Goal: Task Accomplishment & Management: Use online tool/utility

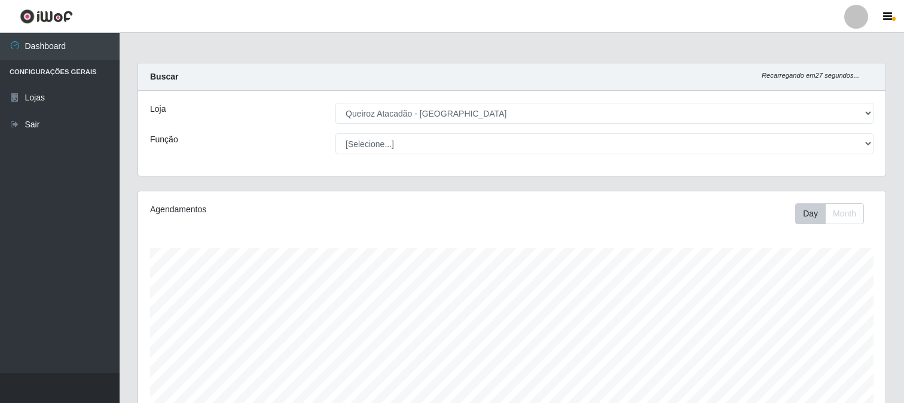
select select "464"
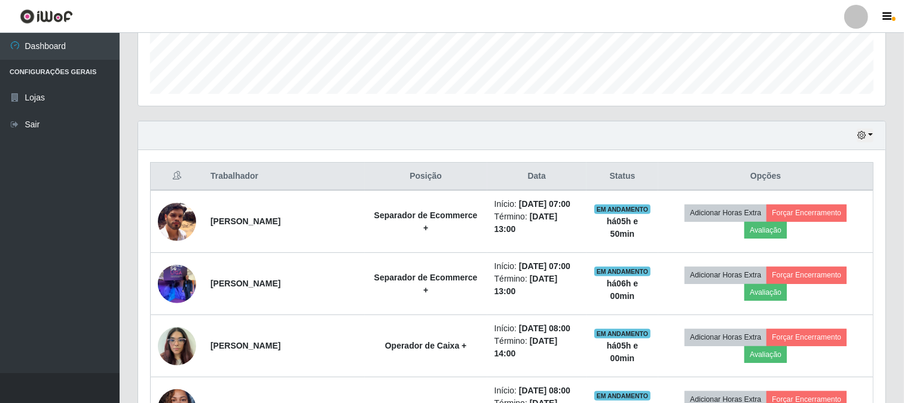
scroll to position [351, 0]
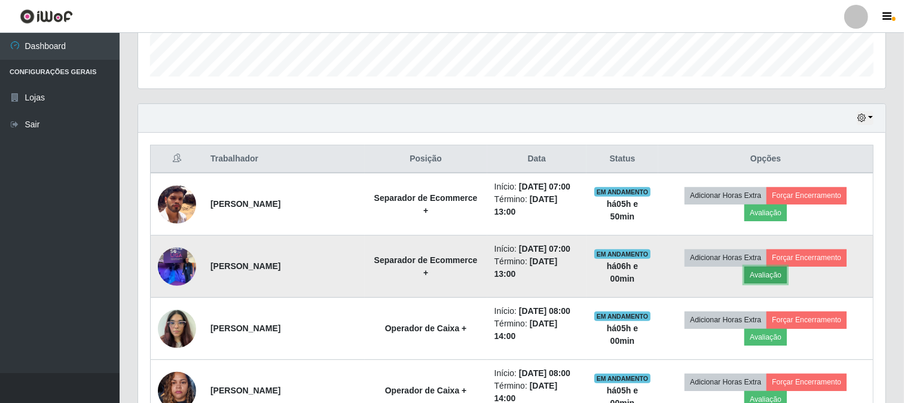
click at [772, 276] on button "Avaliação" at bounding box center [766, 275] width 42 height 17
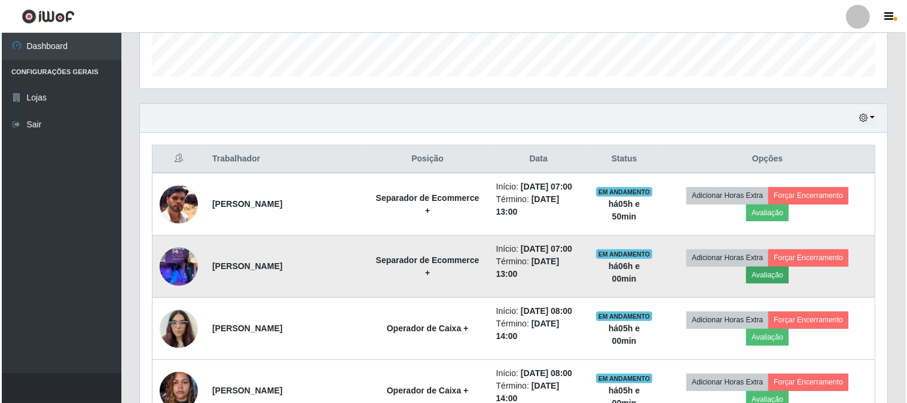
scroll to position [248, 740]
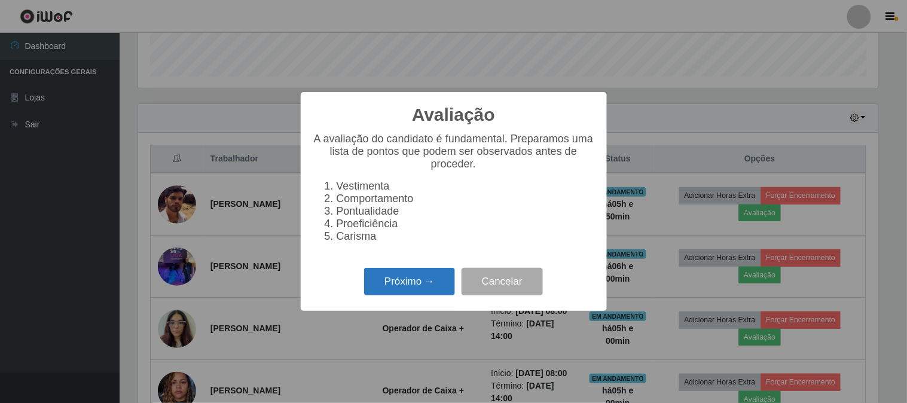
click at [413, 296] on button "Próximo →" at bounding box center [409, 282] width 91 height 28
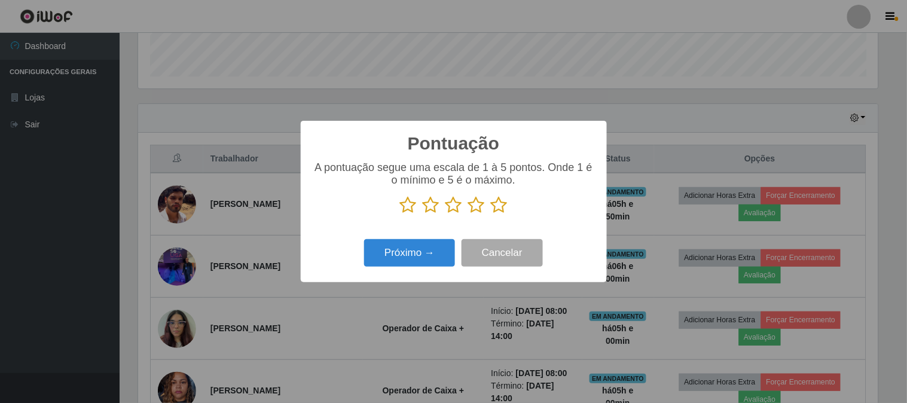
scroll to position [597888, 597395]
click at [497, 204] on icon at bounding box center [499, 205] width 17 height 18
click at [491, 214] on input "radio" at bounding box center [491, 214] width 0 height 0
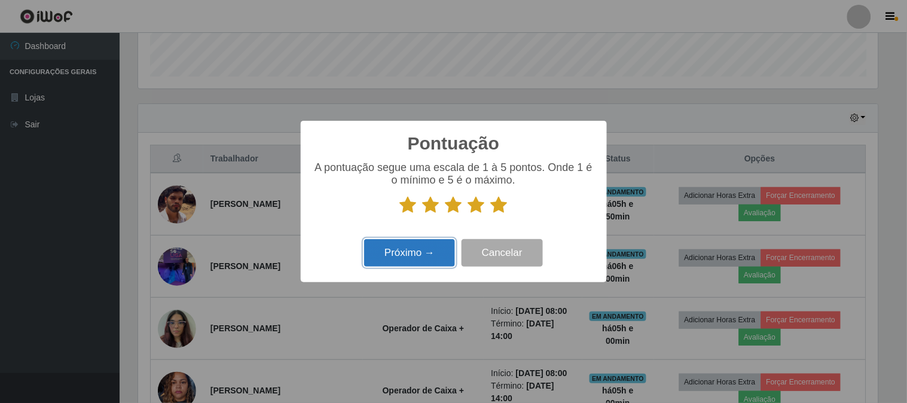
click at [406, 250] on button "Próximo →" at bounding box center [409, 253] width 91 height 28
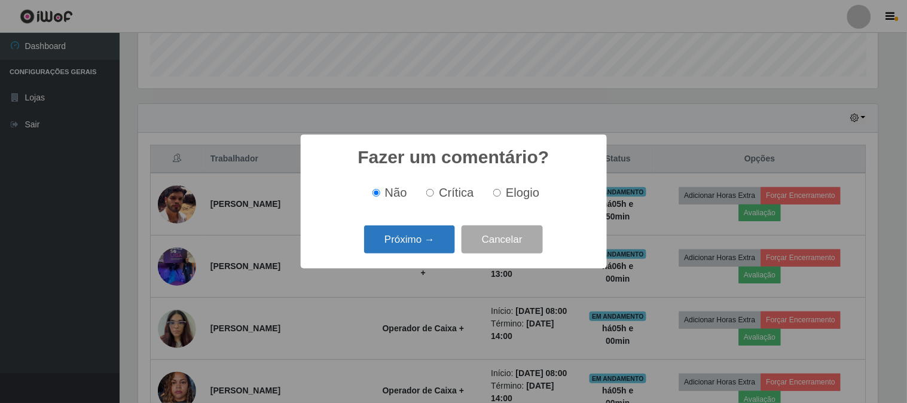
click at [429, 242] on button "Próximo →" at bounding box center [409, 239] width 91 height 28
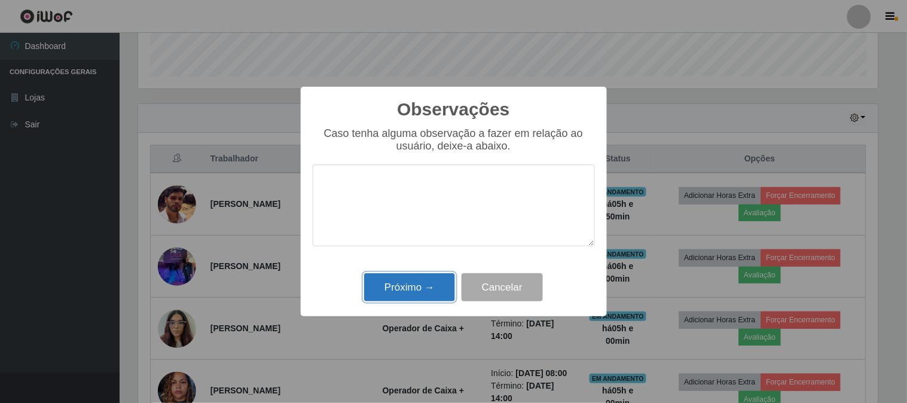
click at [426, 285] on button "Próximo →" at bounding box center [409, 287] width 91 height 28
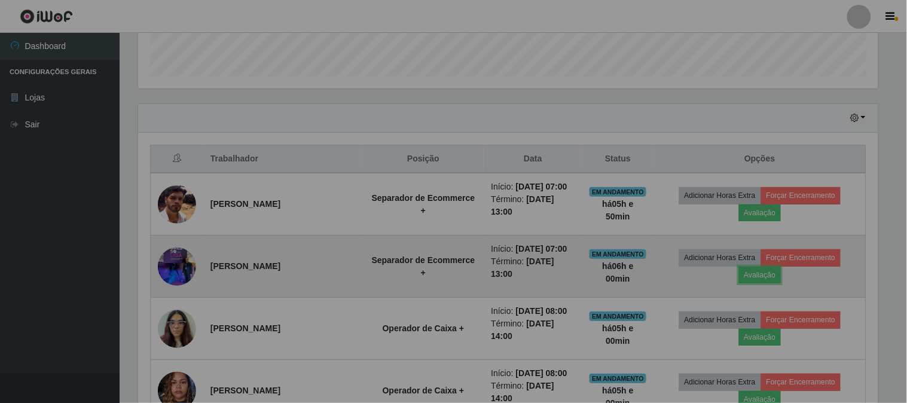
scroll to position [248, 748]
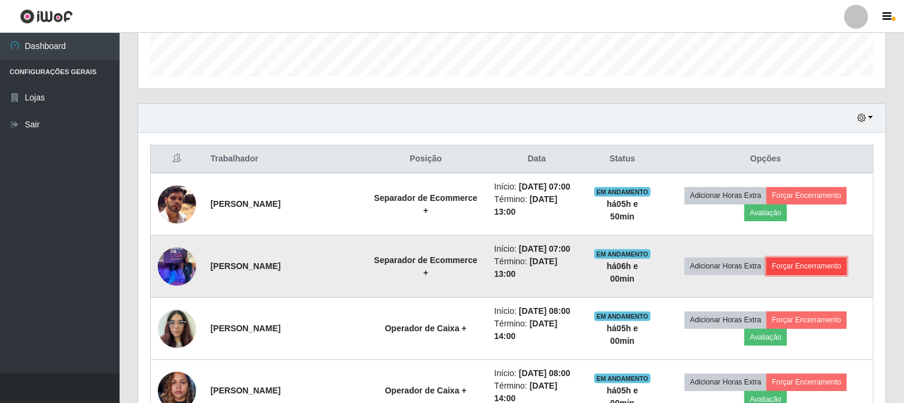
click at [808, 260] on button "Forçar Encerramento" at bounding box center [807, 266] width 80 height 17
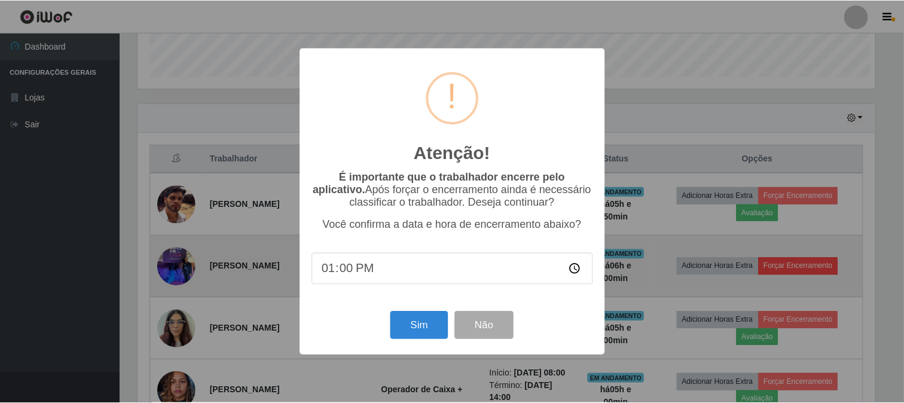
scroll to position [248, 740]
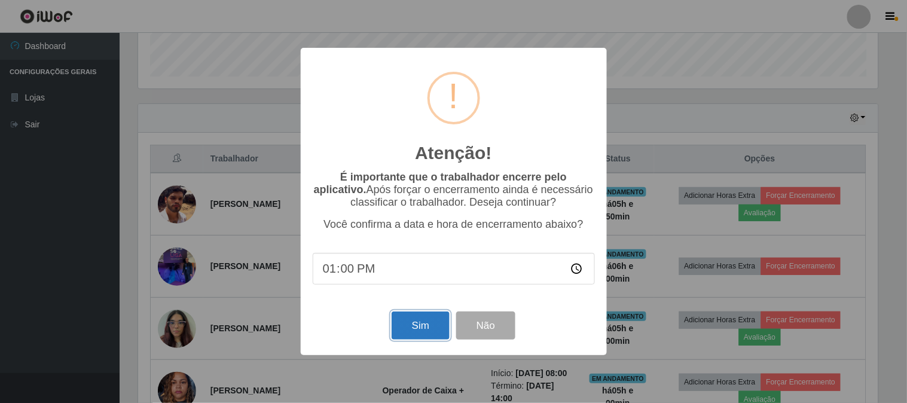
click at [422, 329] on button "Sim" at bounding box center [421, 326] width 58 height 28
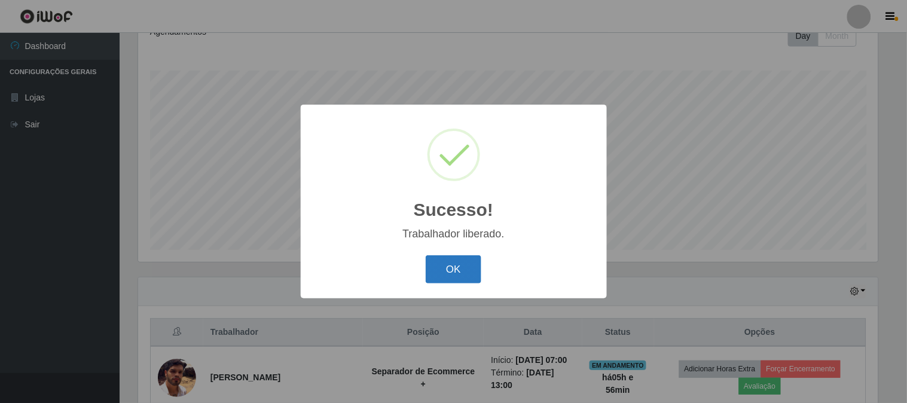
click at [462, 271] on button "OK" at bounding box center [454, 269] width 56 height 28
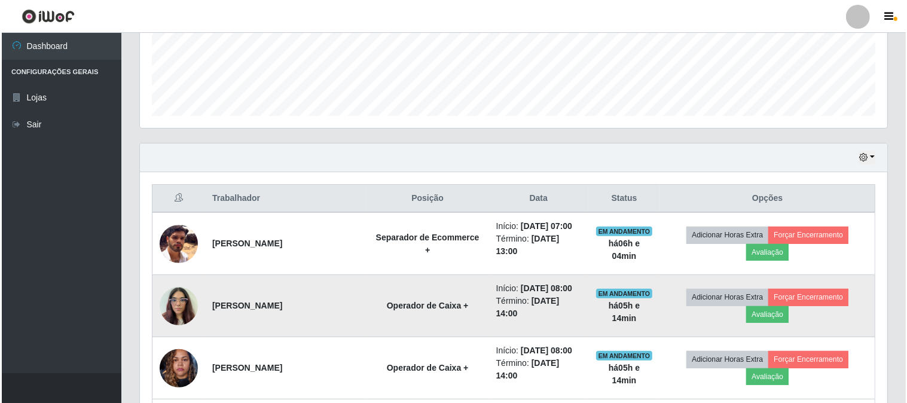
scroll to position [311, 0]
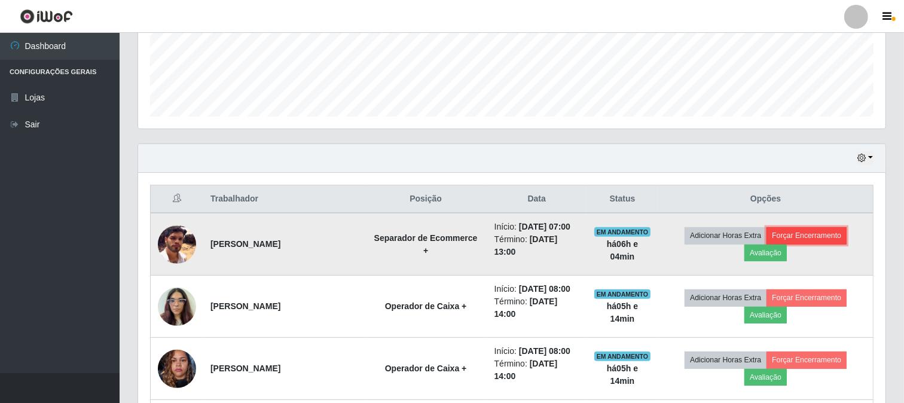
click at [802, 231] on button "Forçar Encerramento" at bounding box center [807, 235] width 80 height 17
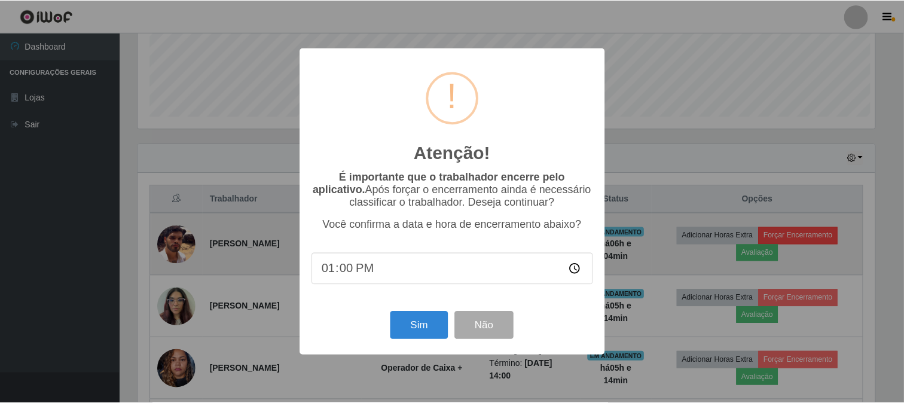
scroll to position [248, 740]
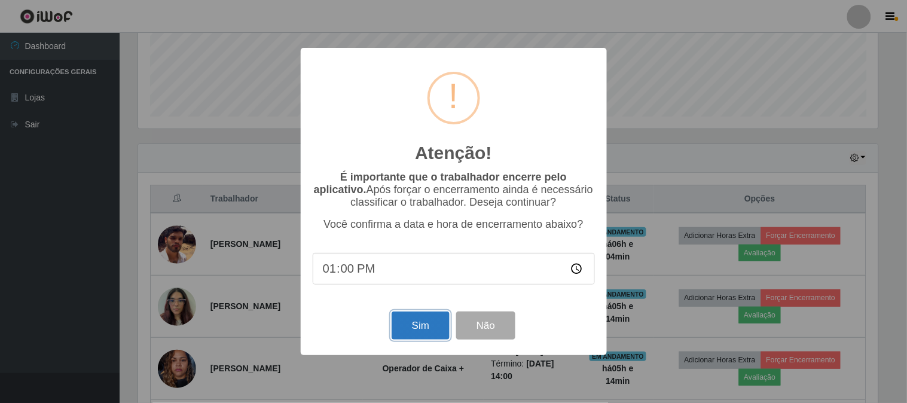
click at [414, 335] on button "Sim" at bounding box center [421, 326] width 58 height 28
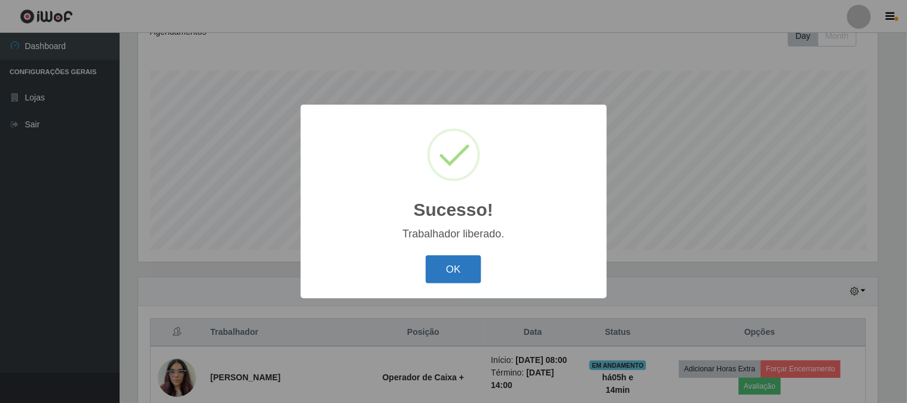
click at [452, 274] on button "OK" at bounding box center [454, 269] width 56 height 28
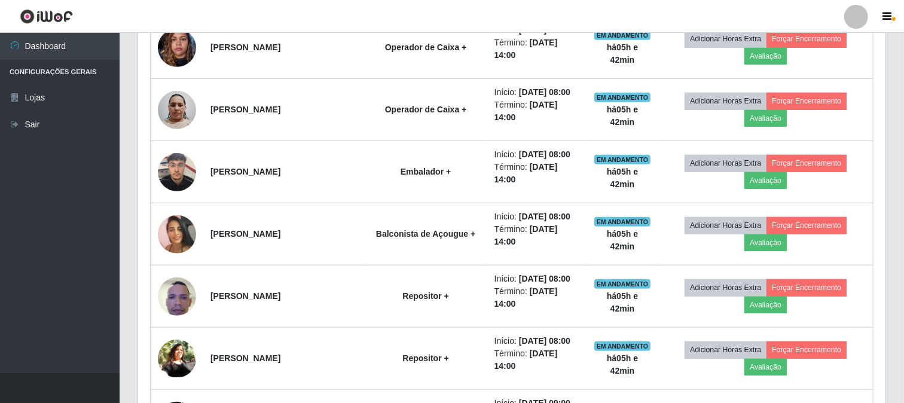
scroll to position [426, 0]
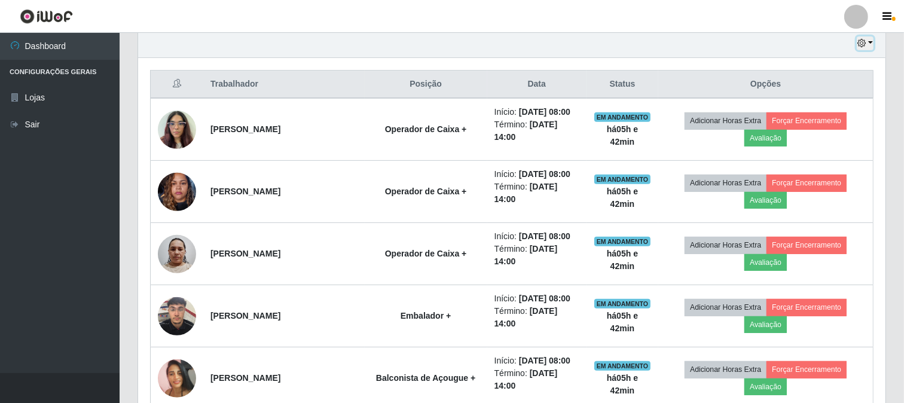
click at [871, 48] on button "button" at bounding box center [865, 43] width 17 height 14
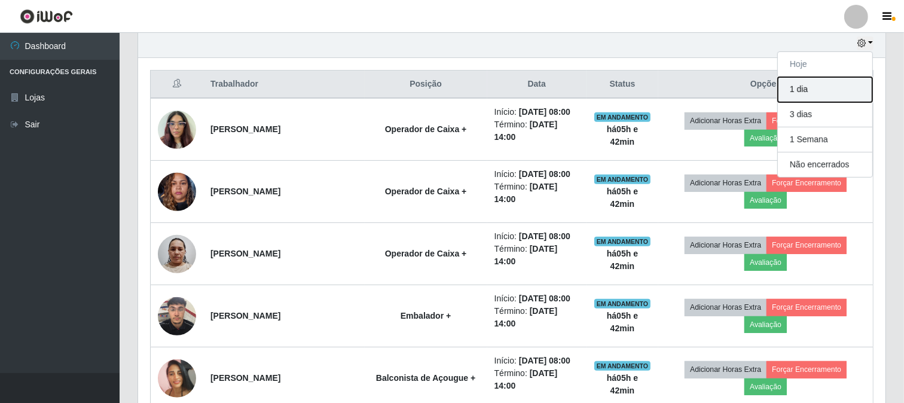
click at [804, 91] on button "1 dia" at bounding box center [825, 89] width 95 height 25
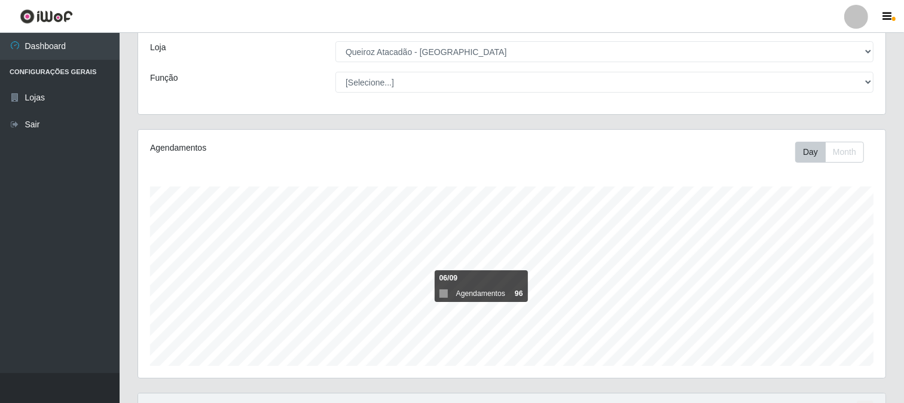
scroll to position [178, 0]
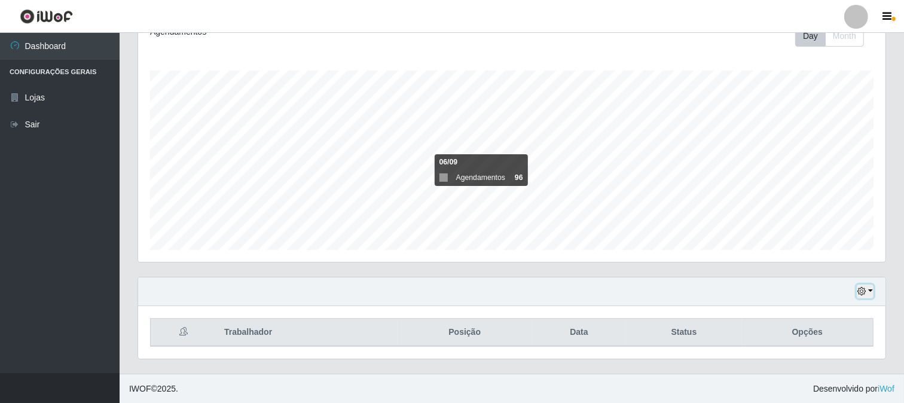
click at [866, 293] on button "button" at bounding box center [865, 292] width 17 height 14
click at [821, 223] on button "3 dias" at bounding box center [825, 221] width 95 height 25
click at [869, 296] on button "button" at bounding box center [865, 292] width 17 height 14
click at [816, 195] on button "1 dia" at bounding box center [825, 196] width 95 height 25
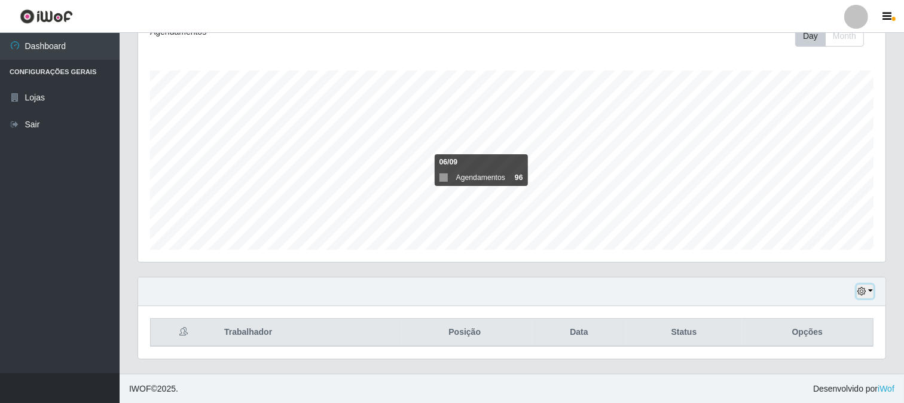
click at [858, 289] on button "button" at bounding box center [865, 292] width 17 height 14
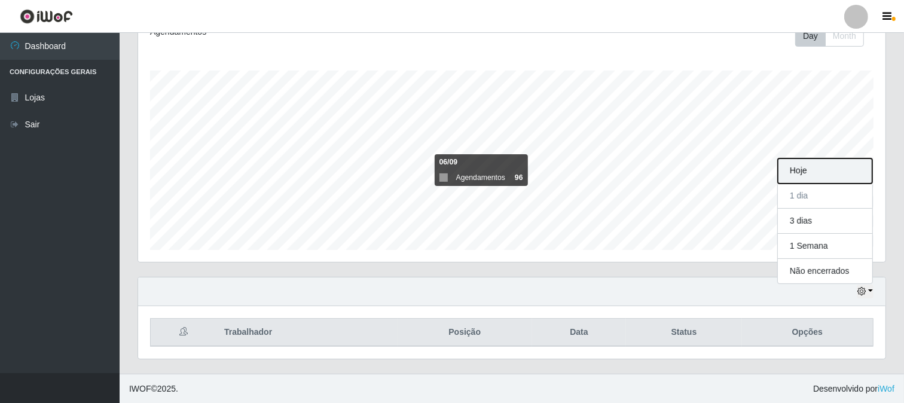
click at [797, 170] on button "Hoje" at bounding box center [825, 171] width 95 height 25
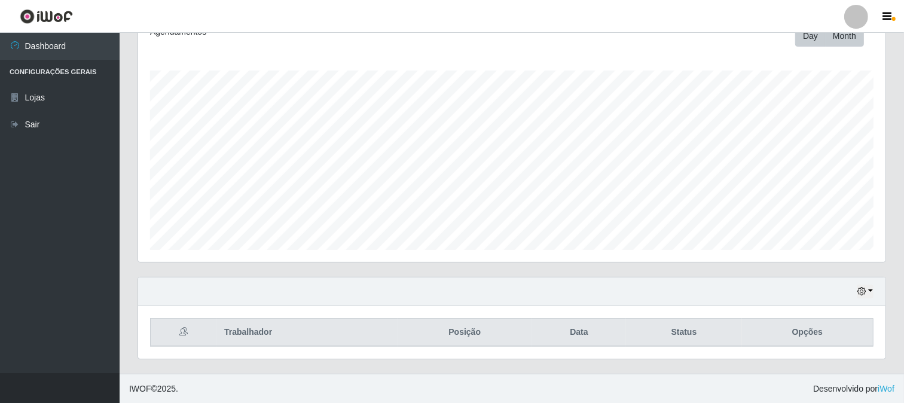
scroll to position [0, 0]
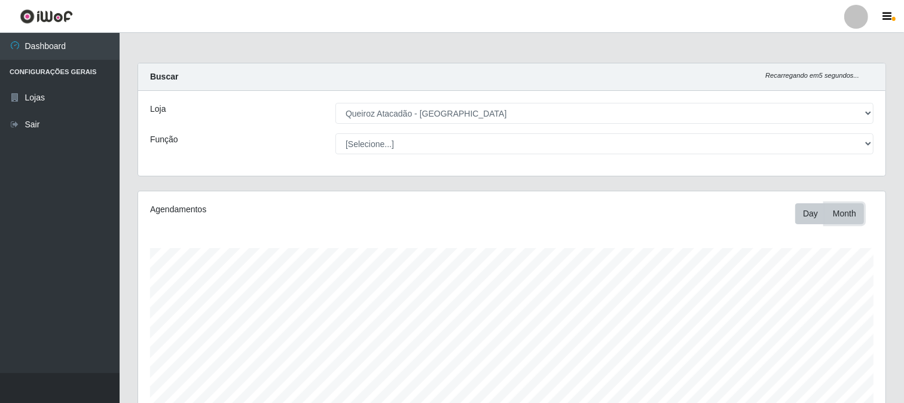
click at [827, 209] on button "Month" at bounding box center [844, 213] width 39 height 21
click at [820, 214] on button "Day" at bounding box center [811, 213] width 31 height 21
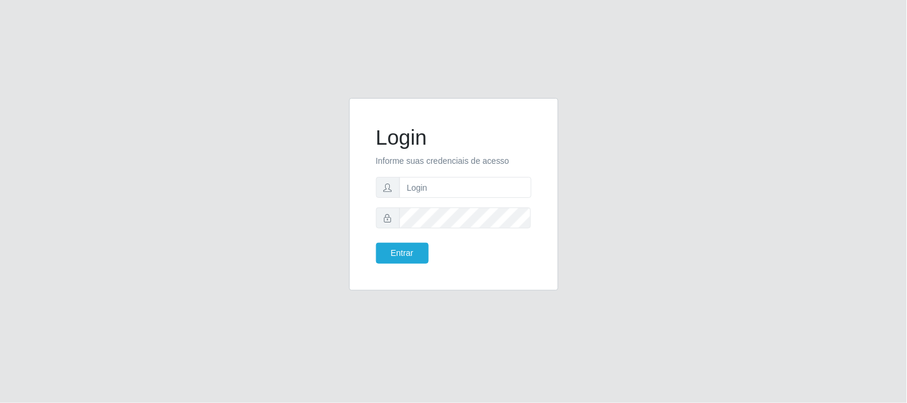
click at [433, 200] on form "Login Informe suas credenciais de acesso Entrar" at bounding box center [454, 194] width 156 height 139
click at [437, 191] on input "text" at bounding box center [466, 187] width 132 height 21
type input "ivanildooliveira976@gmail.com"
click at [376, 243] on button "Entrar" at bounding box center [402, 253] width 53 height 21
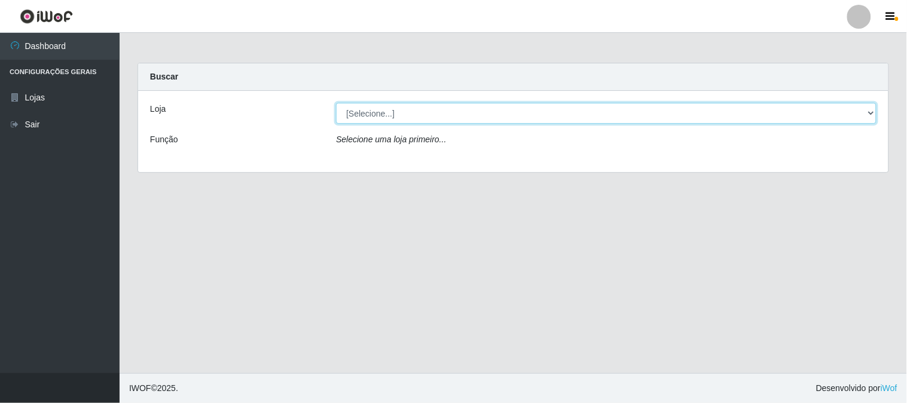
click at [399, 111] on select "[Selecione...] Queiroz Atacadão - São Gonçalo do Amarante" at bounding box center [606, 113] width 541 height 21
click at [336, 103] on select "[Selecione...] Queiroz Atacadão - São Gonçalo do Amarante" at bounding box center [606, 113] width 541 height 21
click at [509, 110] on select "[Selecione...] Queiroz Atacadão - São Gonçalo do Amarante" at bounding box center [606, 113] width 541 height 21
click at [336, 103] on select "[Selecione...] Queiroz Atacadão - São Gonçalo do Amarante" at bounding box center [606, 113] width 541 height 21
click at [866, 118] on select "[Selecione...] Queiroz Atacadão - São Gonçalo do Amarante" at bounding box center [606, 113] width 541 height 21
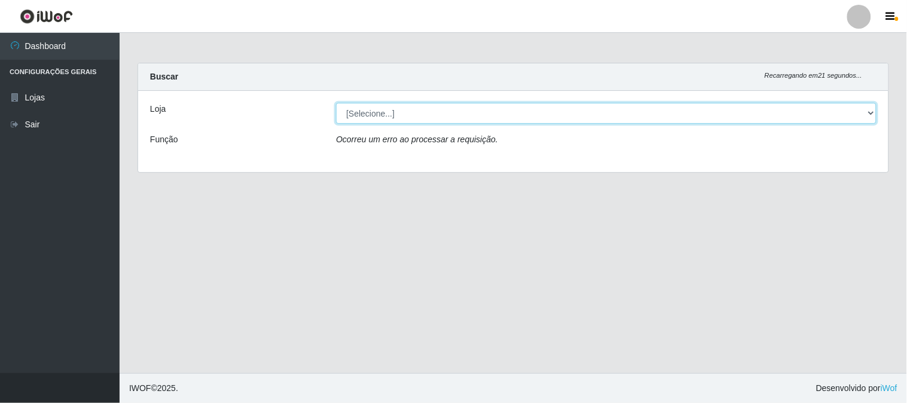
click at [336, 103] on select "[Selecione...] Queiroz Atacadão - São Gonçalo do Amarante" at bounding box center [606, 113] width 541 height 21
click at [838, 112] on select "[Selecione...] Queiroz Atacadão - São Gonçalo do Amarante" at bounding box center [606, 113] width 541 height 21
select select "464"
click at [336, 103] on select "[Selecione...] Queiroz Atacadão - São Gonçalo do Amarante" at bounding box center [606, 113] width 541 height 21
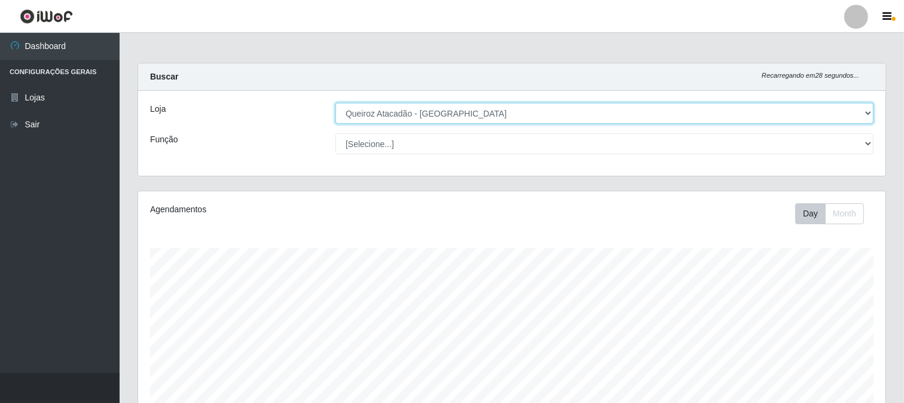
scroll to position [248, 748]
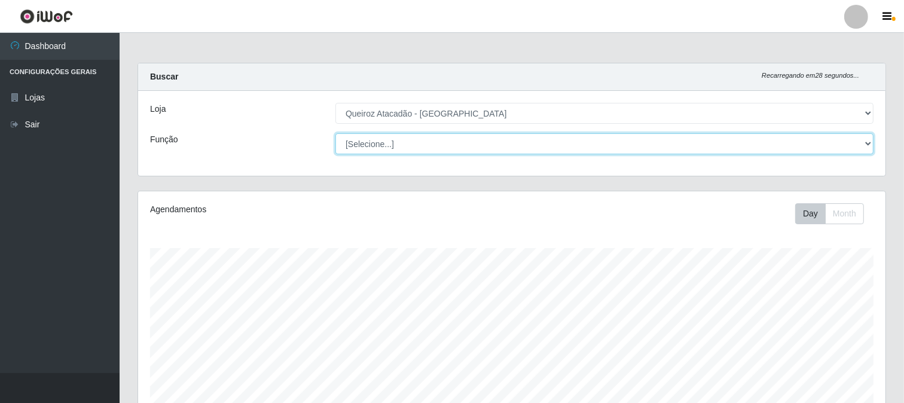
click at [414, 145] on select "[Selecione...] Balconista de Açougue Balconista de Açougue + Balconista de Açou…" at bounding box center [605, 143] width 538 height 21
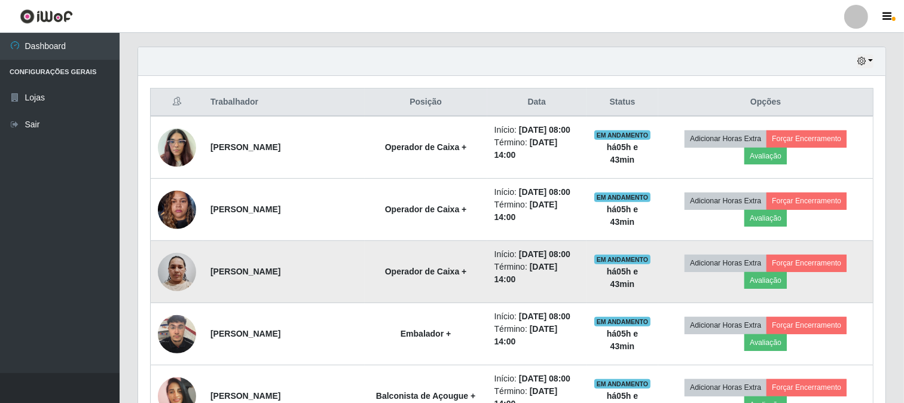
scroll to position [332, 0]
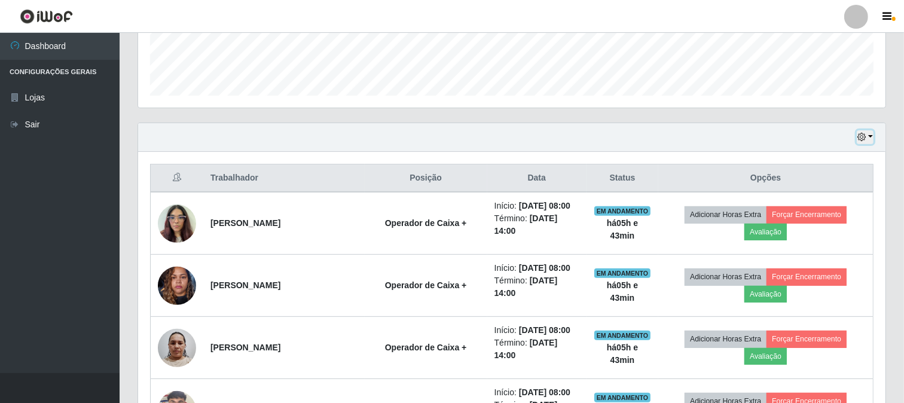
click at [867, 135] on button "button" at bounding box center [865, 137] width 17 height 14
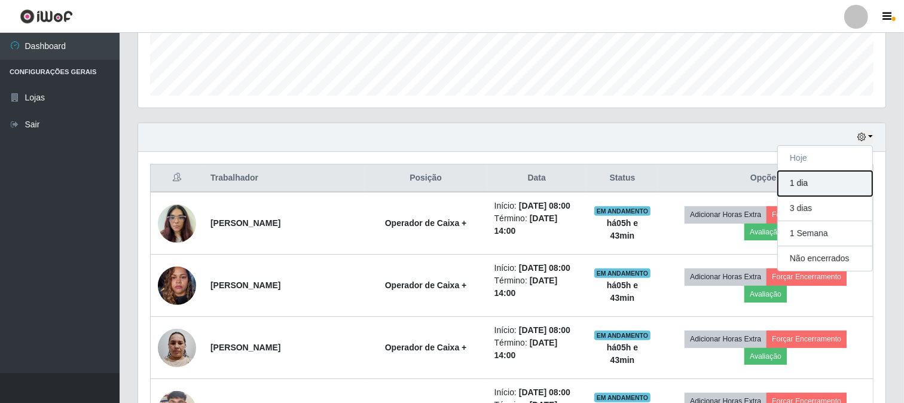
click at [825, 186] on button "1 dia" at bounding box center [825, 183] width 95 height 25
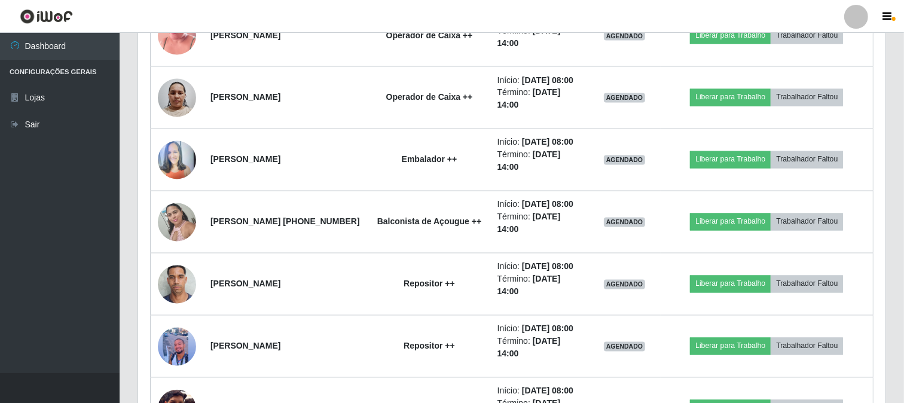
scroll to position [1927, 0]
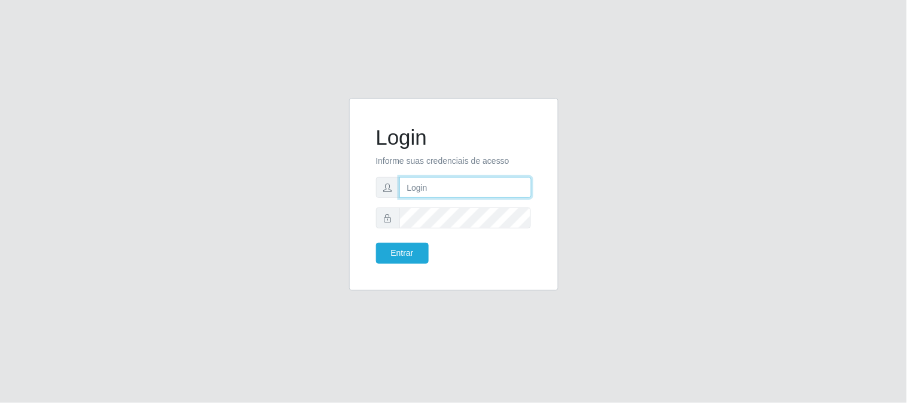
click at [433, 190] on input "text" at bounding box center [466, 187] width 132 height 21
type input "[EMAIL_ADDRESS][DOMAIN_NAME]"
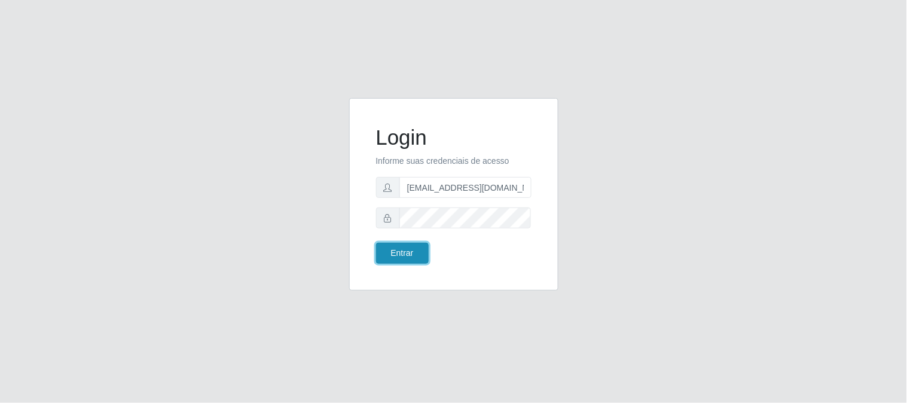
click at [419, 248] on button "Entrar" at bounding box center [402, 253] width 53 height 21
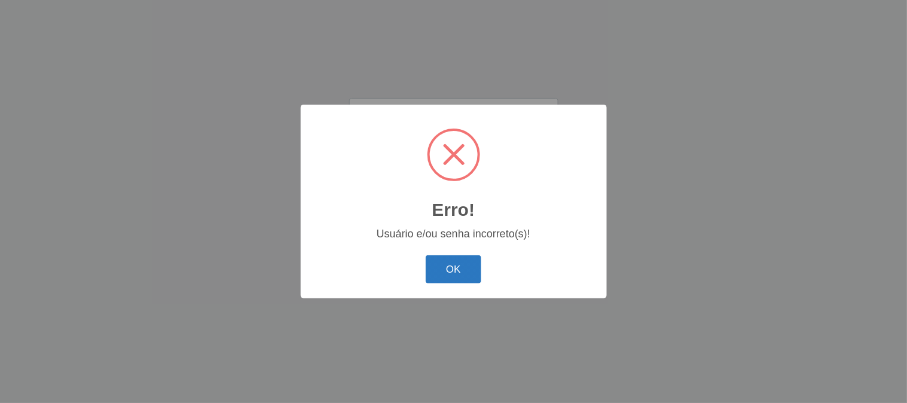
click at [447, 278] on button "OK" at bounding box center [454, 269] width 56 height 28
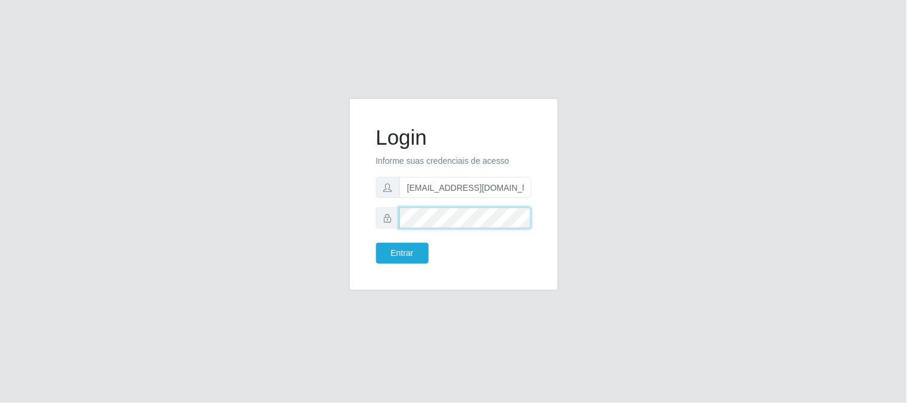
click at [376, 243] on button "Entrar" at bounding box center [402, 253] width 53 height 21
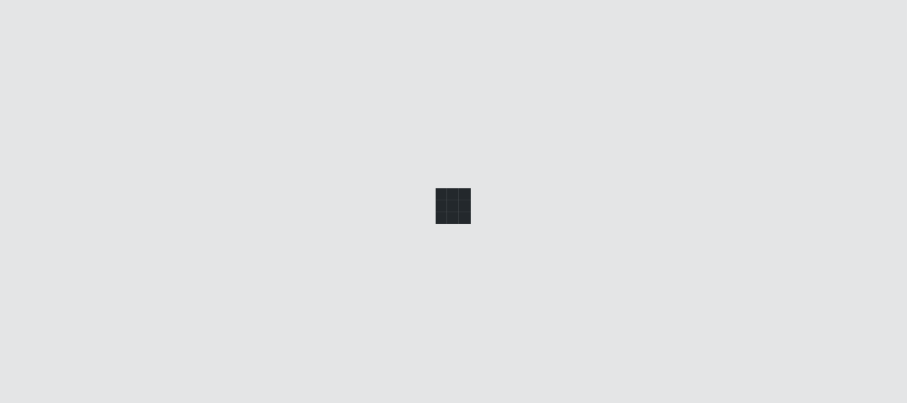
click at [409, 251] on div at bounding box center [453, 201] width 907 height 403
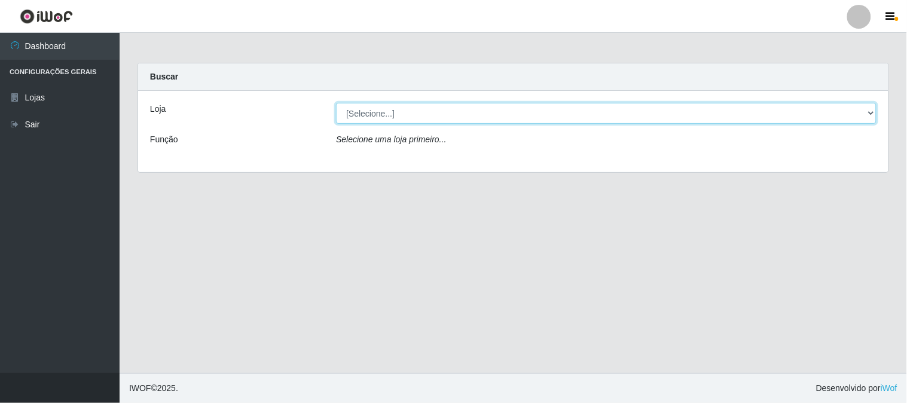
drag, startPoint x: 869, startPoint y: 114, endPoint x: 854, endPoint y: 121, distance: 16.9
click at [869, 114] on select "[Selecione...] Queiroz Atacadão - [GEOGRAPHIC_DATA]" at bounding box center [606, 113] width 541 height 21
select select "464"
click at [336, 103] on select "[Selecione...] Queiroz Atacadão - [GEOGRAPHIC_DATA]" at bounding box center [606, 113] width 541 height 21
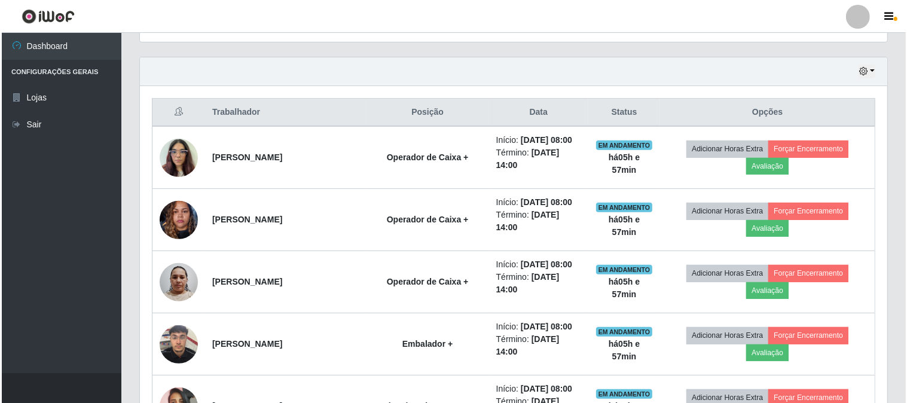
scroll to position [398, 0]
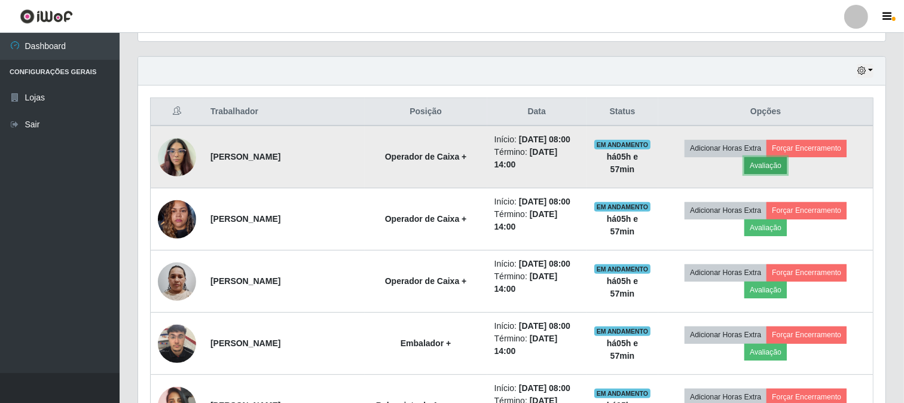
click at [770, 168] on button "Avaliação" at bounding box center [766, 165] width 42 height 17
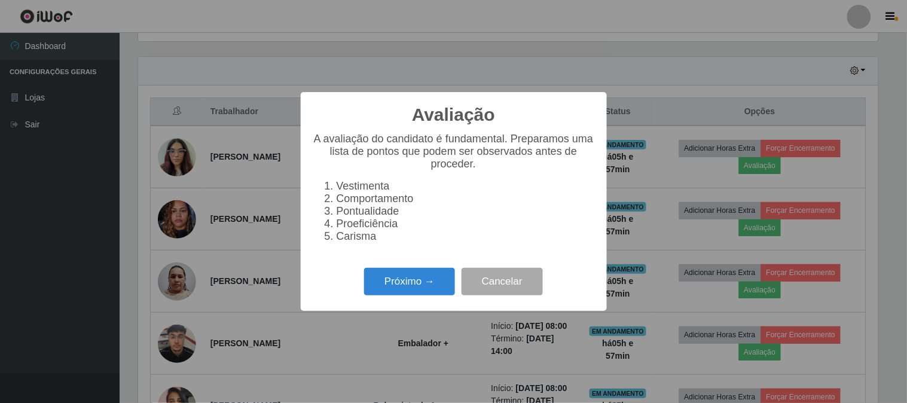
scroll to position [248, 740]
click at [411, 285] on button "Próximo →" at bounding box center [409, 282] width 91 height 28
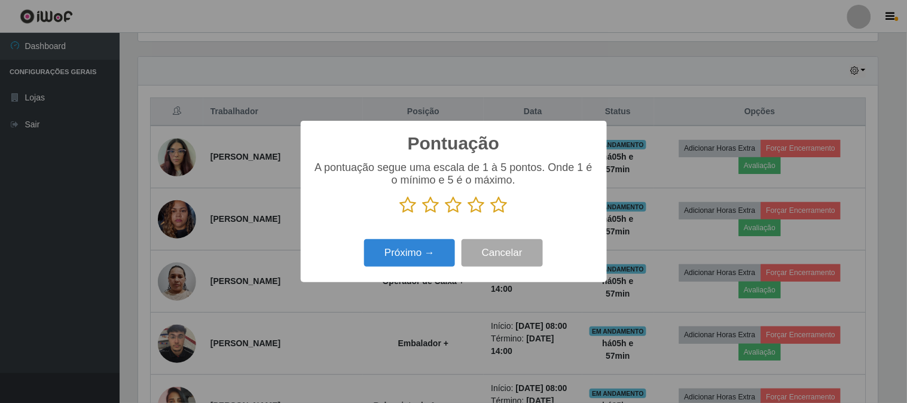
scroll to position [597888, 597395]
click at [501, 206] on icon at bounding box center [499, 205] width 17 height 18
click at [491, 214] on input "radio" at bounding box center [491, 214] width 0 height 0
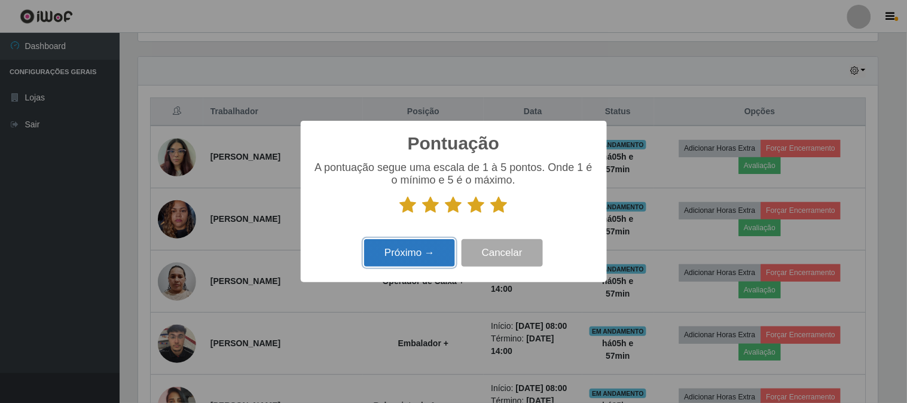
click at [419, 255] on button "Próximo →" at bounding box center [409, 253] width 91 height 28
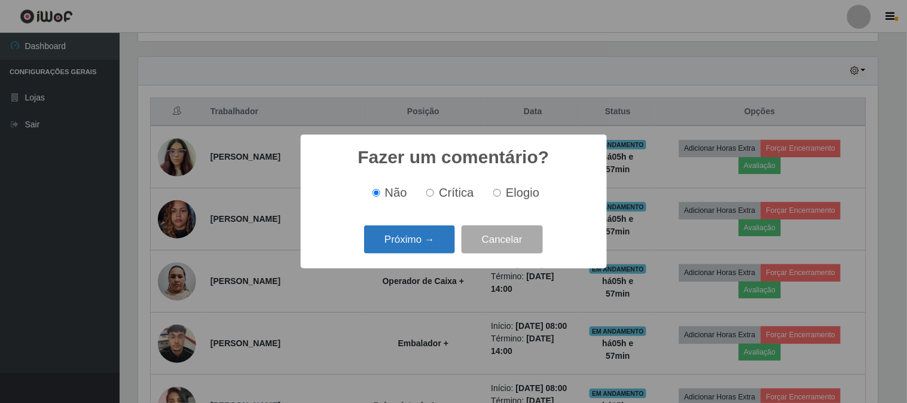
click at [423, 249] on button "Próximo →" at bounding box center [409, 239] width 91 height 28
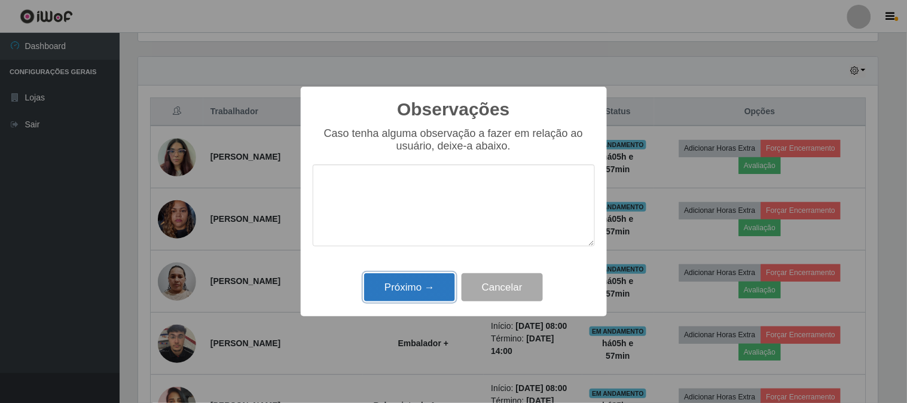
click at [422, 291] on button "Próximo →" at bounding box center [409, 287] width 91 height 28
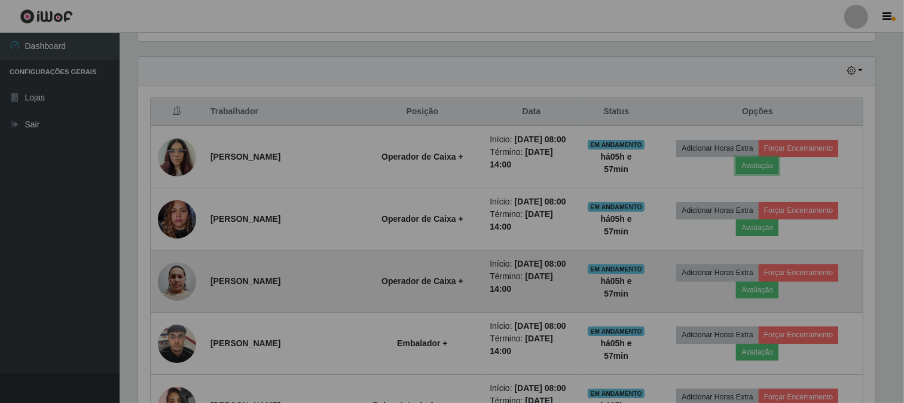
scroll to position [248, 748]
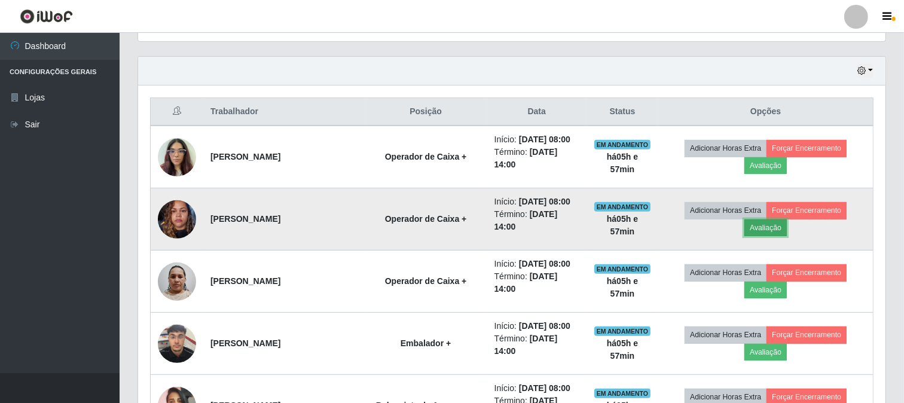
click at [775, 228] on button "Avaliação" at bounding box center [766, 228] width 42 height 17
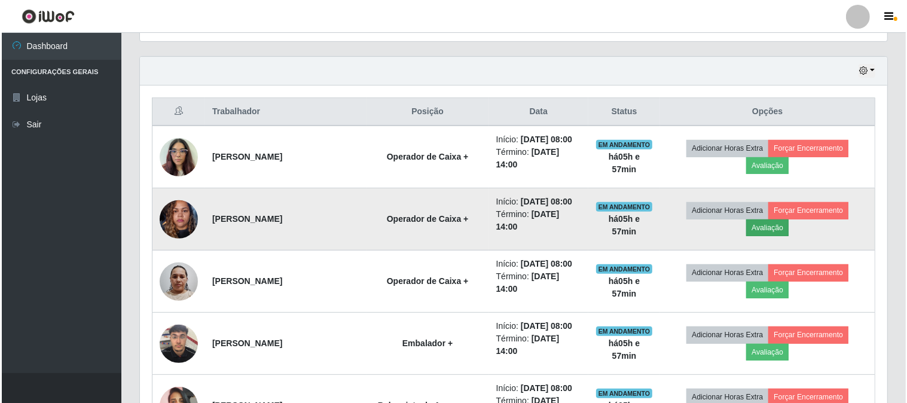
scroll to position [248, 740]
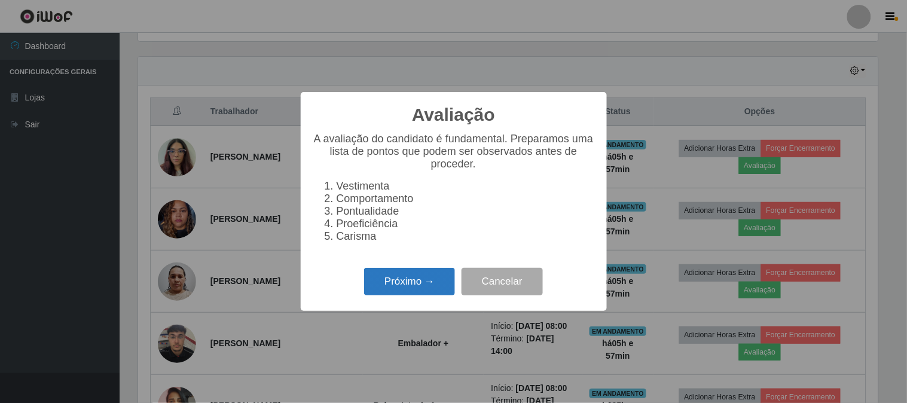
click at [425, 292] on button "Próximo →" at bounding box center [409, 282] width 91 height 28
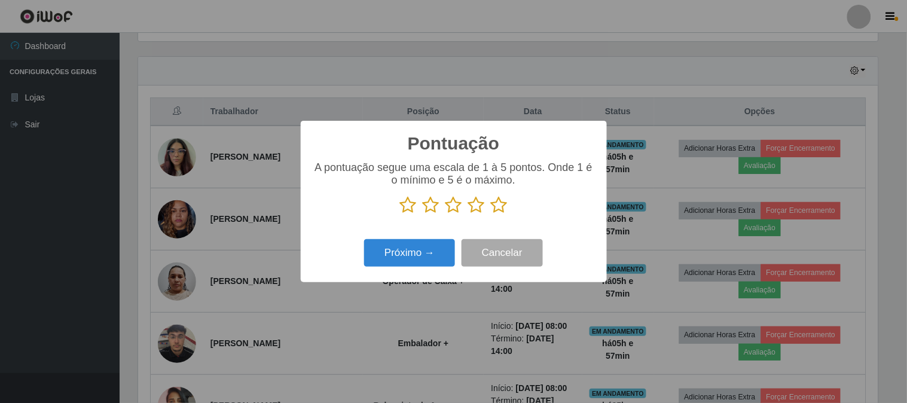
click at [493, 204] on icon at bounding box center [499, 205] width 17 height 18
click at [491, 214] on input "radio" at bounding box center [491, 214] width 0 height 0
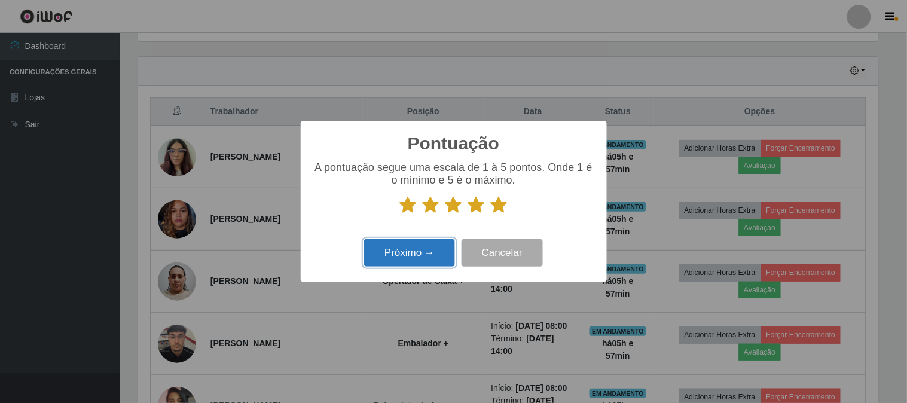
click at [422, 254] on button "Próximo →" at bounding box center [409, 253] width 91 height 28
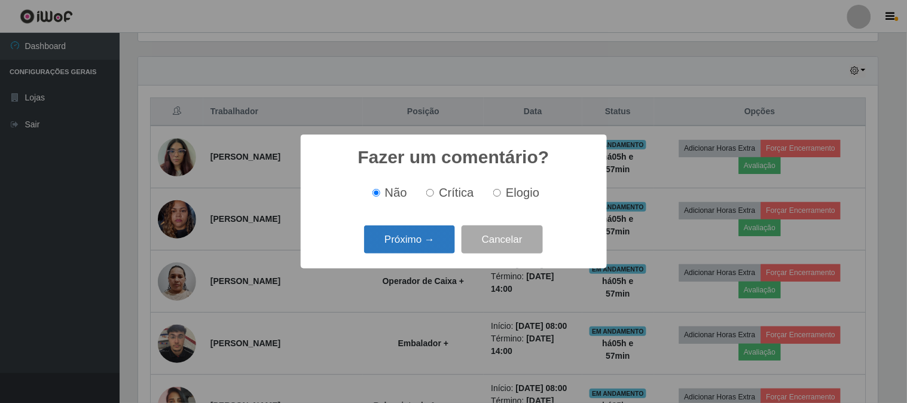
click at [423, 248] on button "Próximo →" at bounding box center [409, 239] width 91 height 28
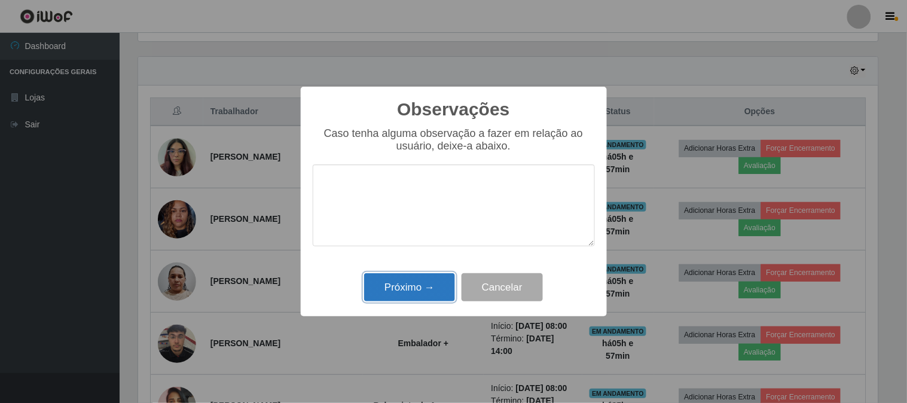
click at [417, 291] on button "Próximo →" at bounding box center [409, 287] width 91 height 28
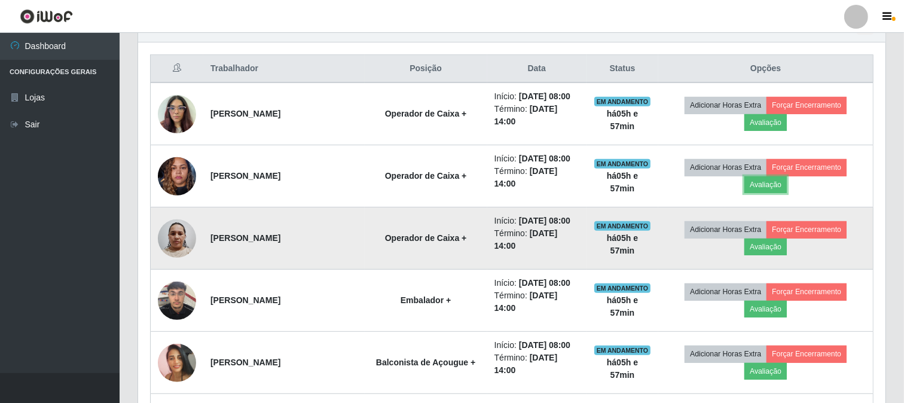
scroll to position [465, 0]
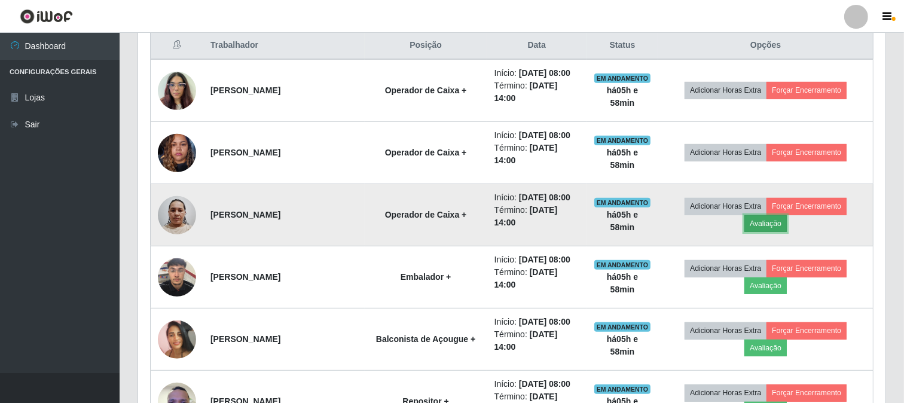
click at [770, 224] on button "Avaliação" at bounding box center [766, 223] width 42 height 17
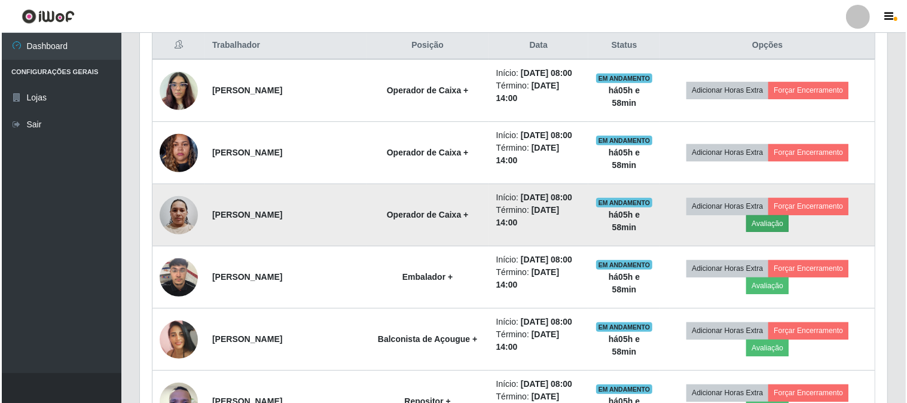
scroll to position [248, 740]
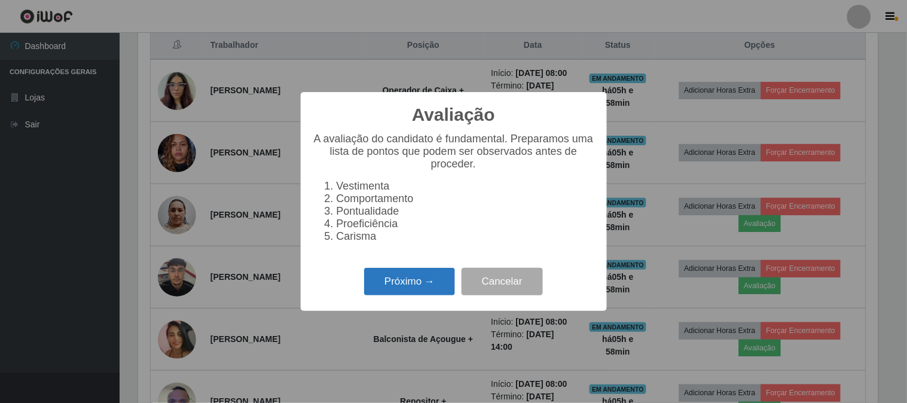
click at [417, 289] on button "Próximo →" at bounding box center [409, 282] width 91 height 28
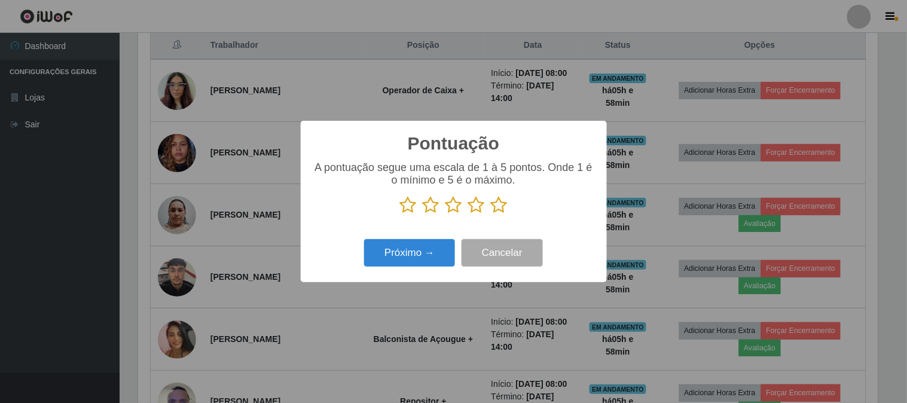
scroll to position [597888, 597395]
click at [493, 205] on icon at bounding box center [499, 205] width 17 height 18
click at [491, 214] on input "radio" at bounding box center [491, 214] width 0 height 0
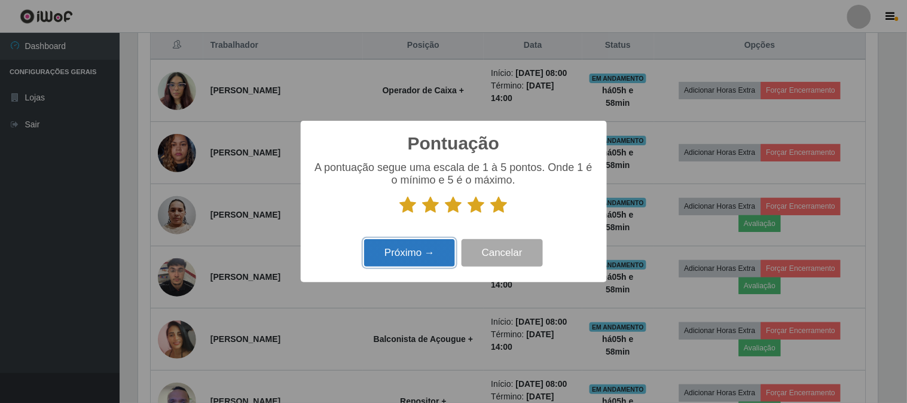
click at [433, 252] on button "Próximo →" at bounding box center [409, 253] width 91 height 28
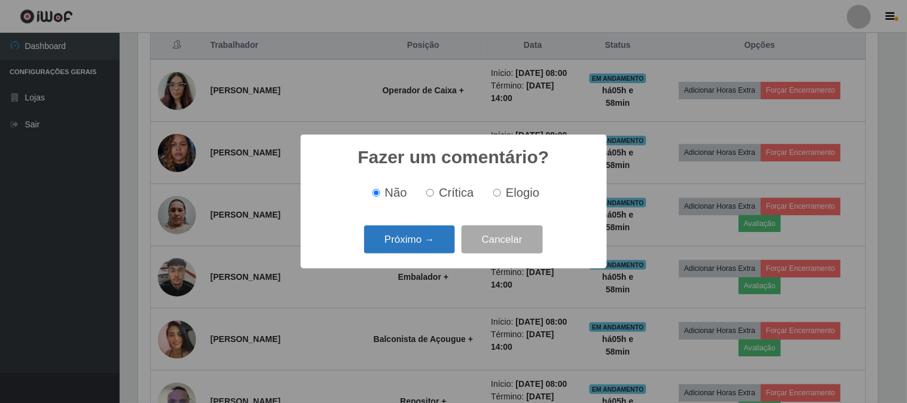
click at [435, 248] on button "Próximo →" at bounding box center [409, 239] width 91 height 28
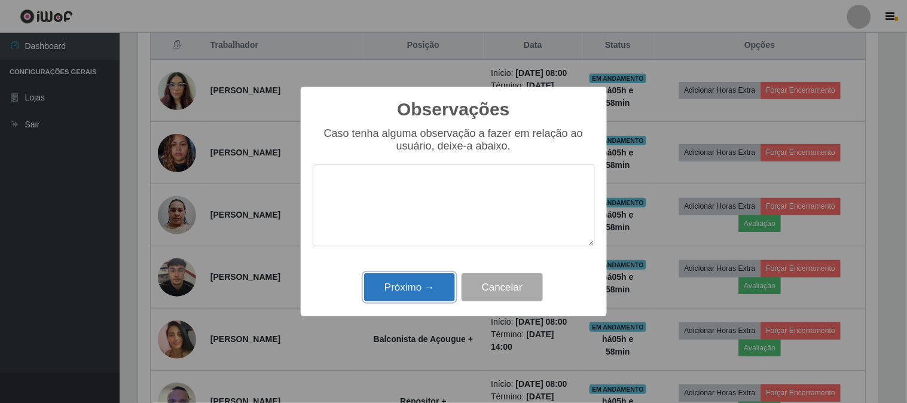
click at [434, 290] on button "Próximo →" at bounding box center [409, 287] width 91 height 28
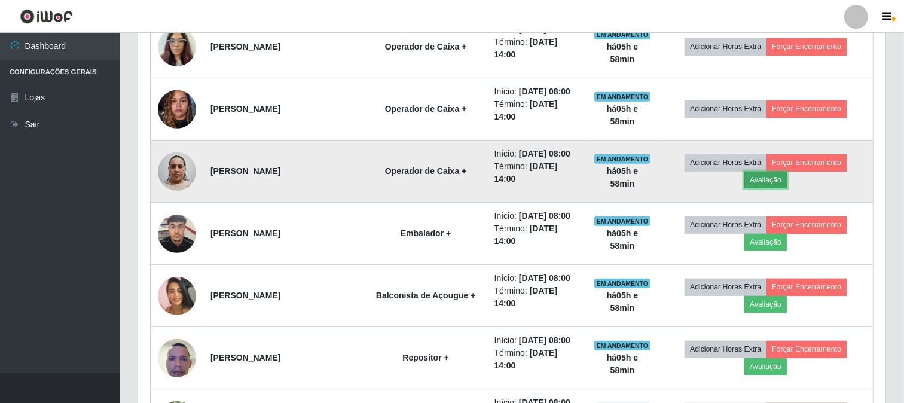
scroll to position [531, 0]
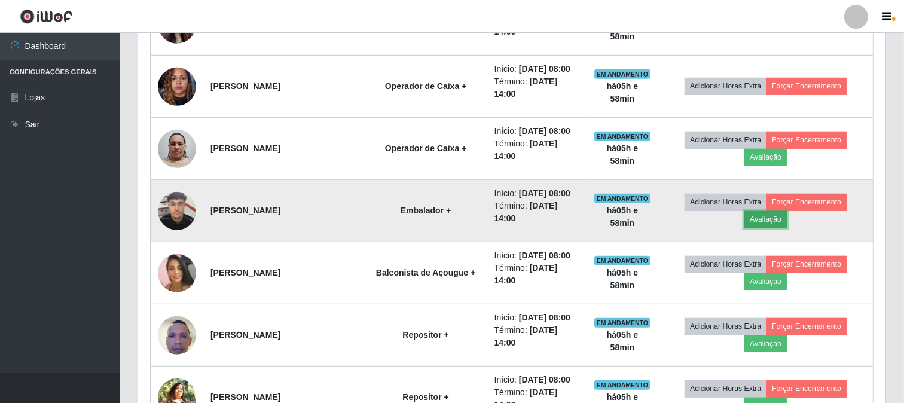
click at [761, 219] on button "Avaliação" at bounding box center [766, 219] width 42 height 17
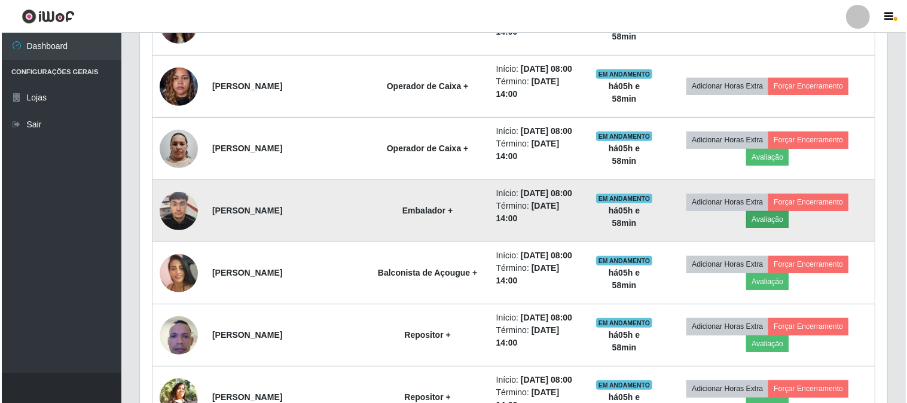
scroll to position [248, 740]
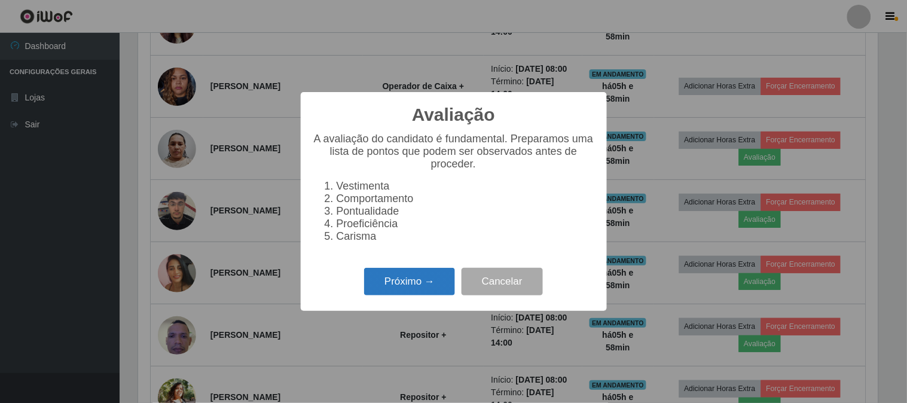
click at [431, 287] on button "Próximo →" at bounding box center [409, 282] width 91 height 28
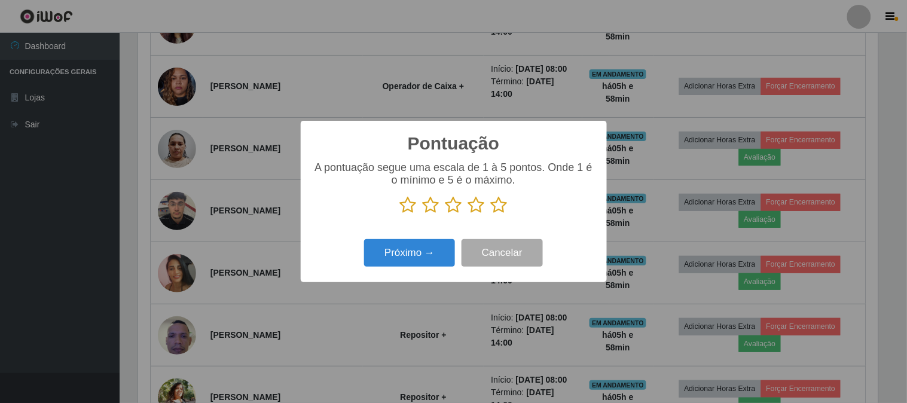
click at [502, 203] on icon at bounding box center [499, 205] width 17 height 18
click at [491, 214] on input "radio" at bounding box center [491, 214] width 0 height 0
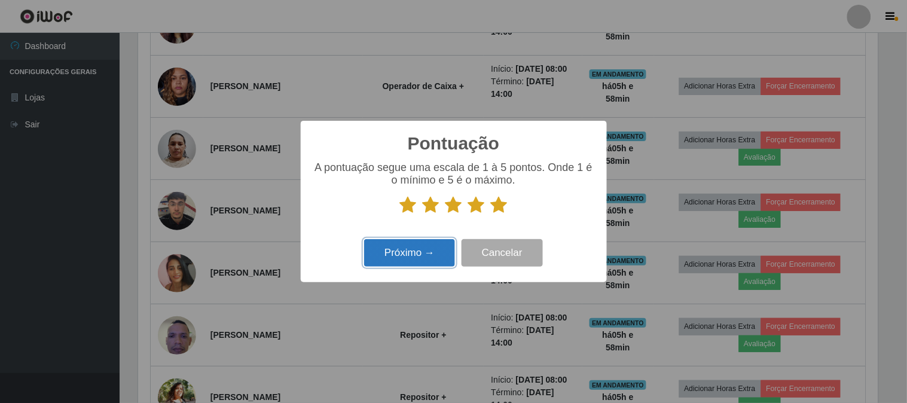
click at [426, 260] on button "Próximo →" at bounding box center [409, 253] width 91 height 28
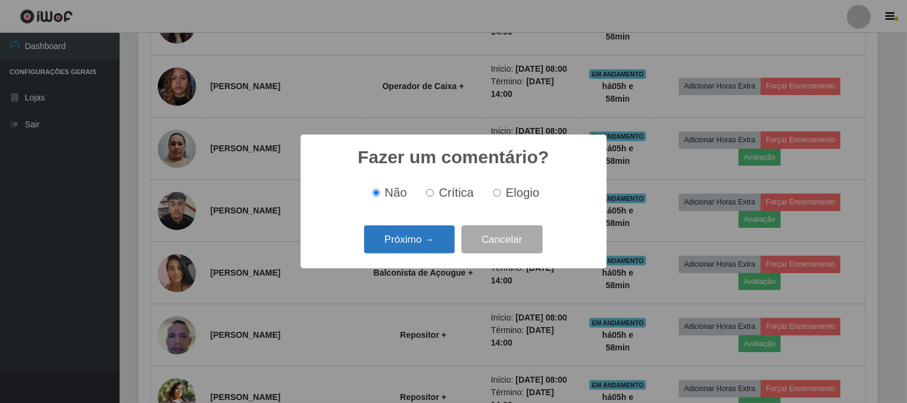
click at [433, 236] on button "Próximo →" at bounding box center [409, 239] width 91 height 28
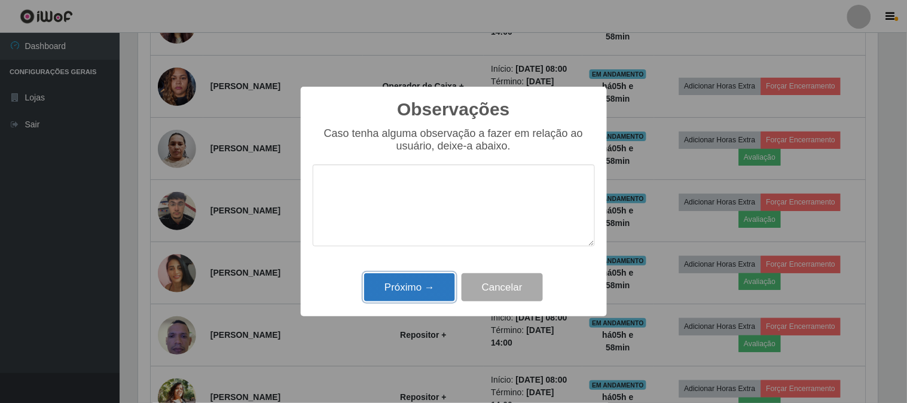
click at [425, 283] on button "Próximo →" at bounding box center [409, 287] width 91 height 28
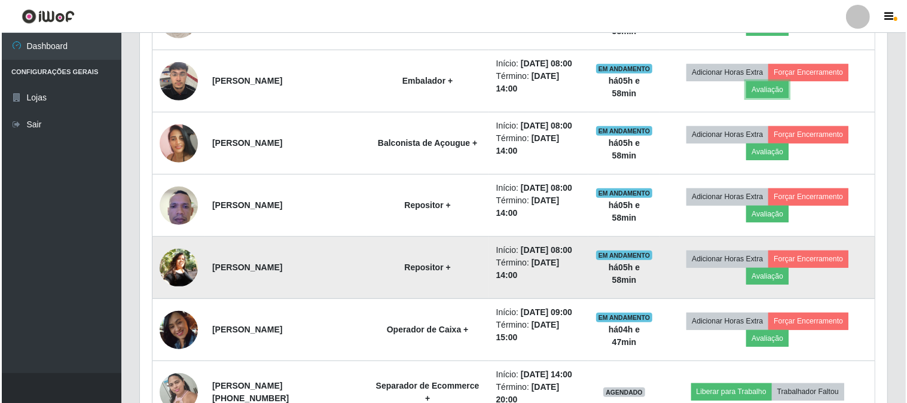
scroll to position [665, 0]
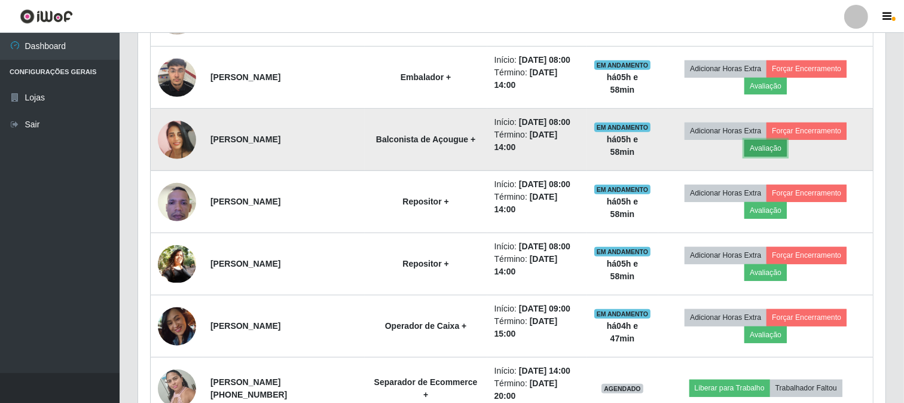
click at [773, 150] on button "Avaliação" at bounding box center [766, 148] width 42 height 17
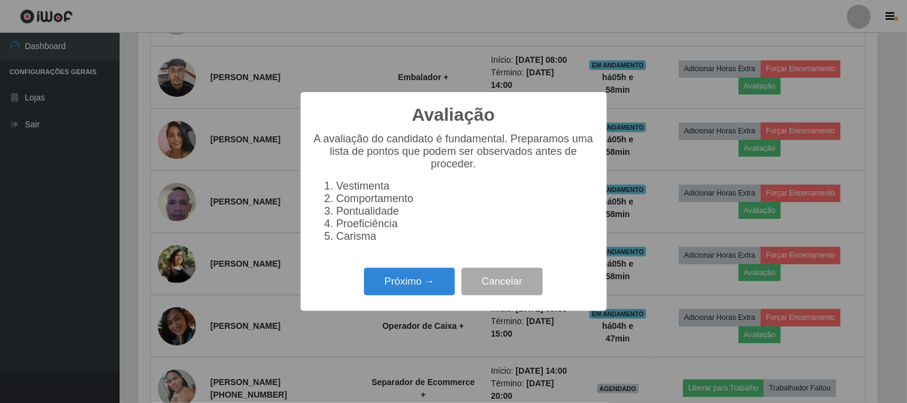
scroll to position [0, 0]
click at [389, 286] on button "Próximo →" at bounding box center [409, 282] width 91 height 28
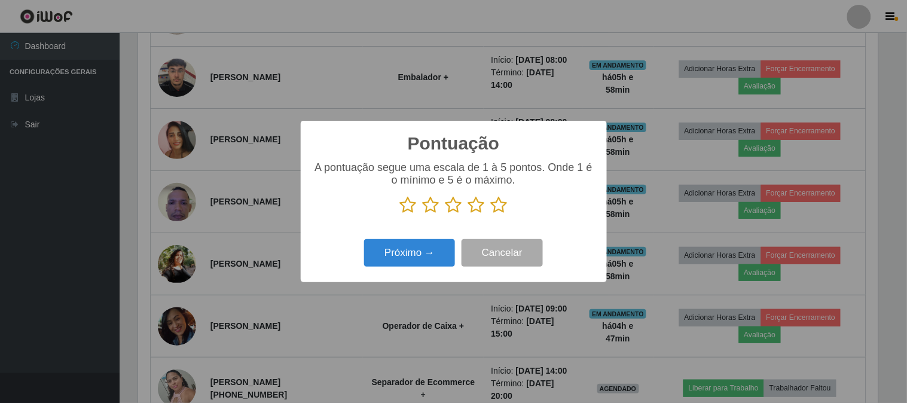
click at [496, 204] on icon at bounding box center [499, 205] width 17 height 18
click at [491, 214] on input "radio" at bounding box center [491, 214] width 0 height 0
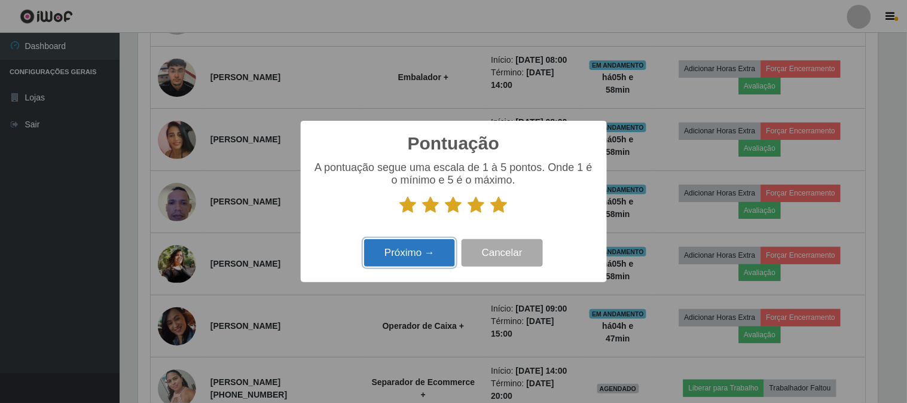
click at [415, 254] on button "Próximo →" at bounding box center [409, 253] width 91 height 28
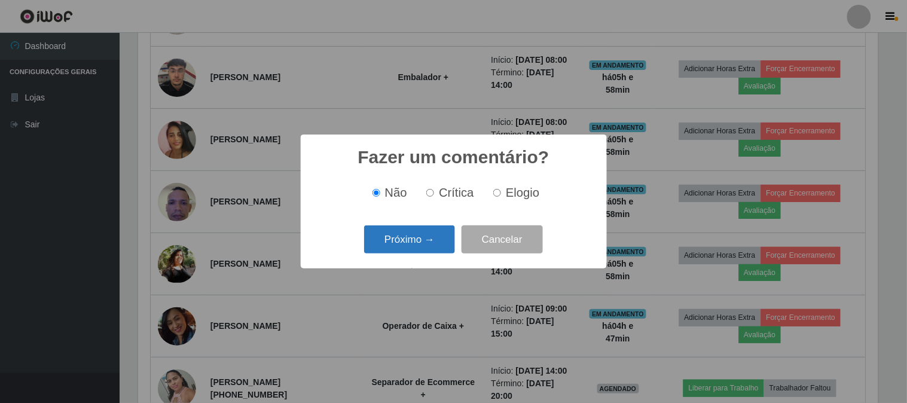
click at [415, 245] on button "Próximo →" at bounding box center [409, 239] width 91 height 28
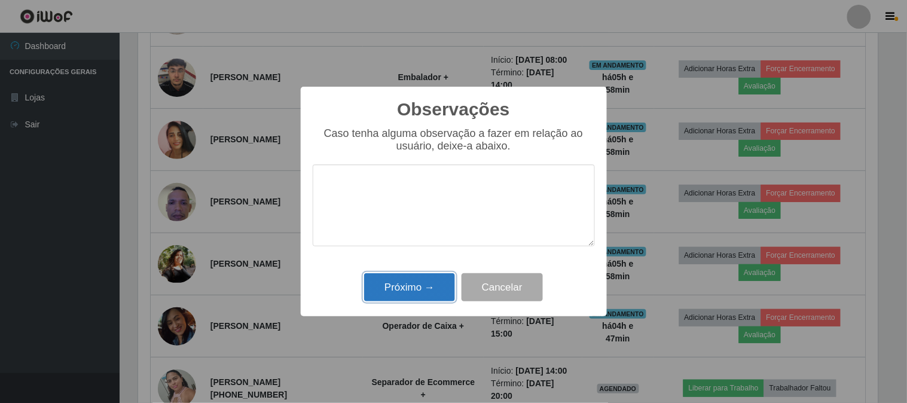
click at [425, 294] on button "Próximo →" at bounding box center [409, 287] width 91 height 28
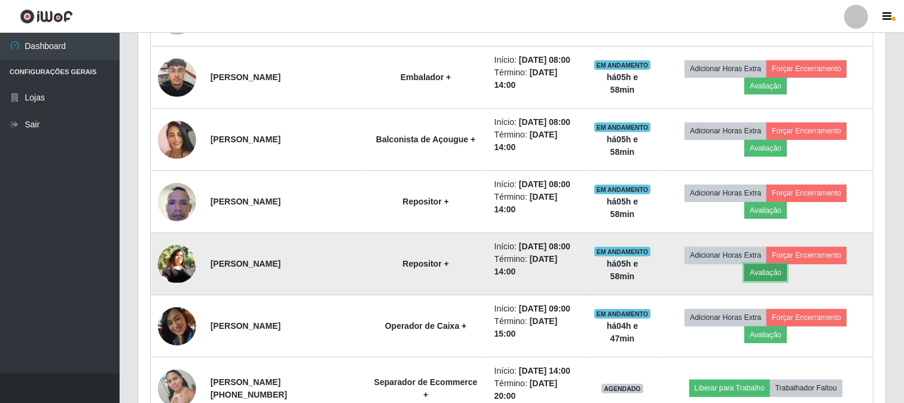
click at [764, 272] on button "Avaliação" at bounding box center [766, 272] width 42 height 17
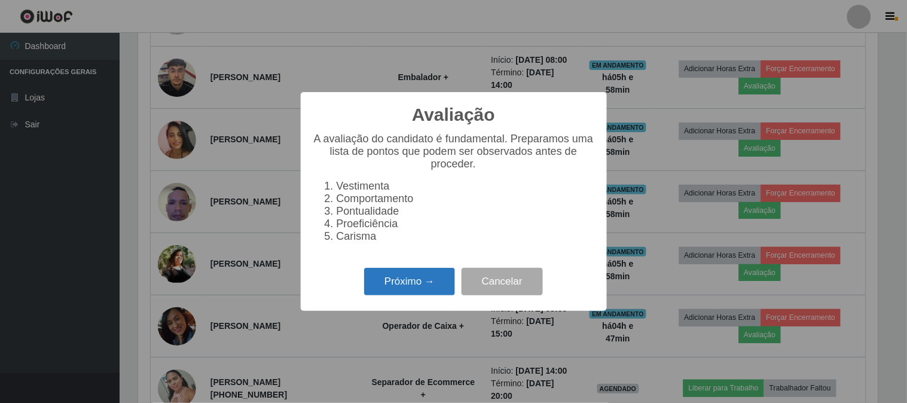
click at [406, 285] on button "Próximo →" at bounding box center [409, 282] width 91 height 28
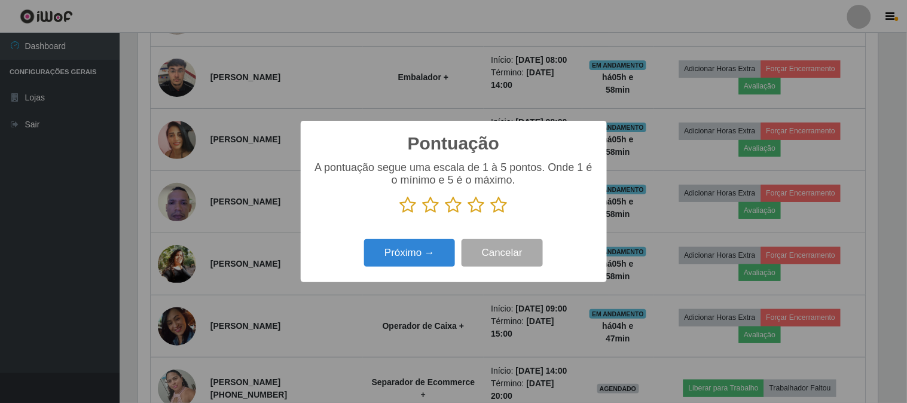
click at [501, 203] on icon at bounding box center [499, 205] width 17 height 18
click at [491, 214] on input "radio" at bounding box center [491, 214] width 0 height 0
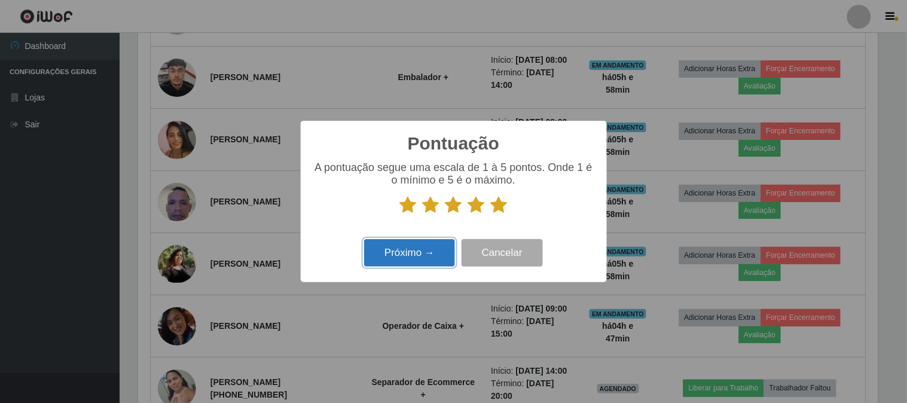
click at [413, 251] on button "Próximo →" at bounding box center [409, 253] width 91 height 28
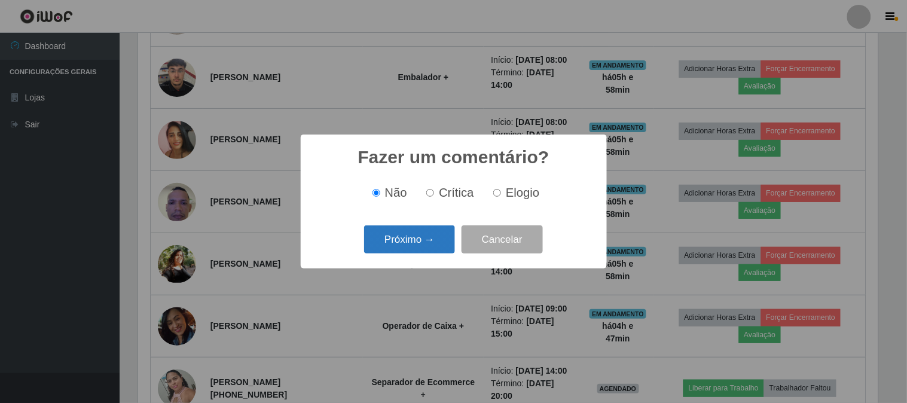
click at [414, 236] on button "Próximo →" at bounding box center [409, 239] width 91 height 28
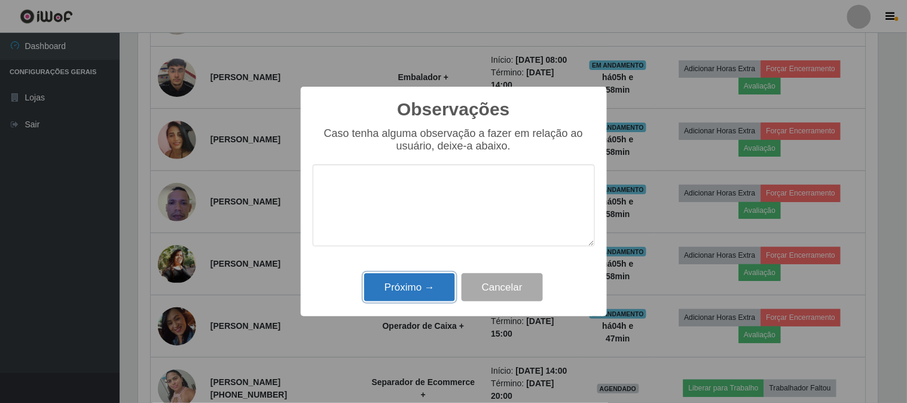
click at [413, 291] on button "Próximo →" at bounding box center [409, 287] width 91 height 28
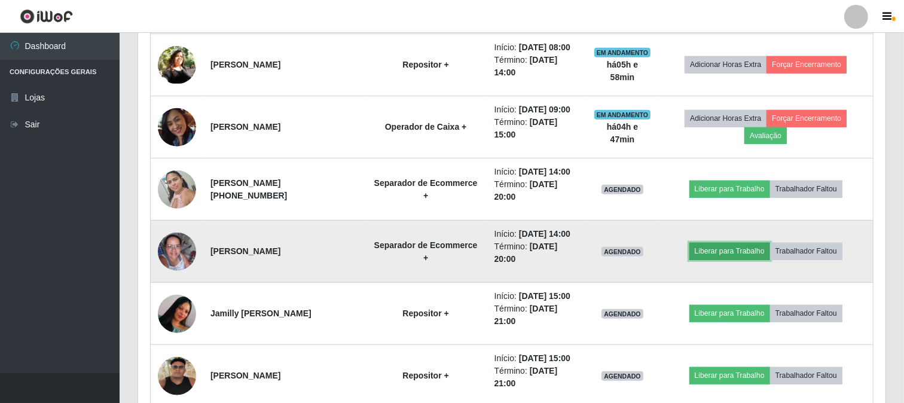
click at [733, 250] on button "Liberar para Trabalho" at bounding box center [730, 251] width 81 height 17
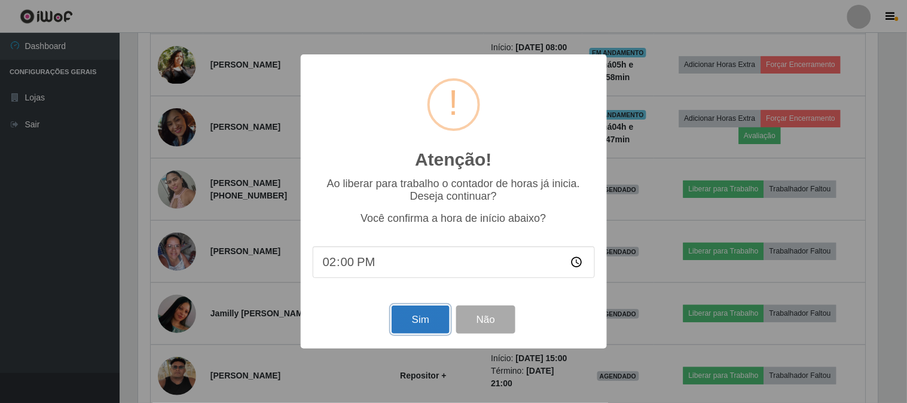
click at [401, 320] on button "Sim" at bounding box center [421, 320] width 58 height 28
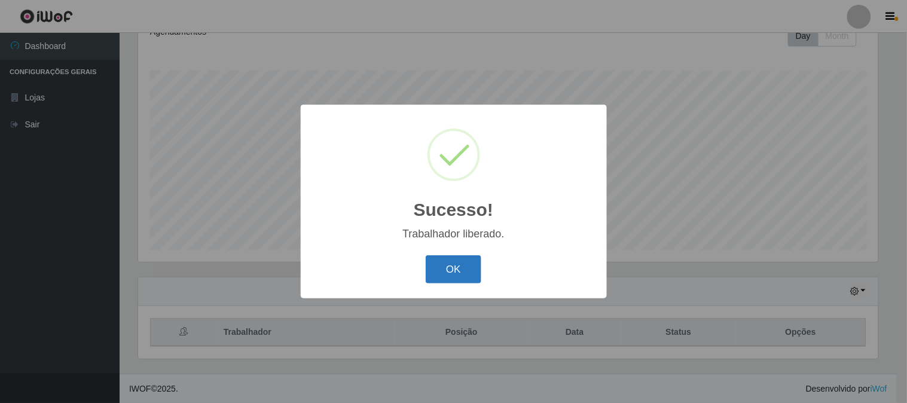
click at [458, 265] on button "OK" at bounding box center [454, 269] width 56 height 28
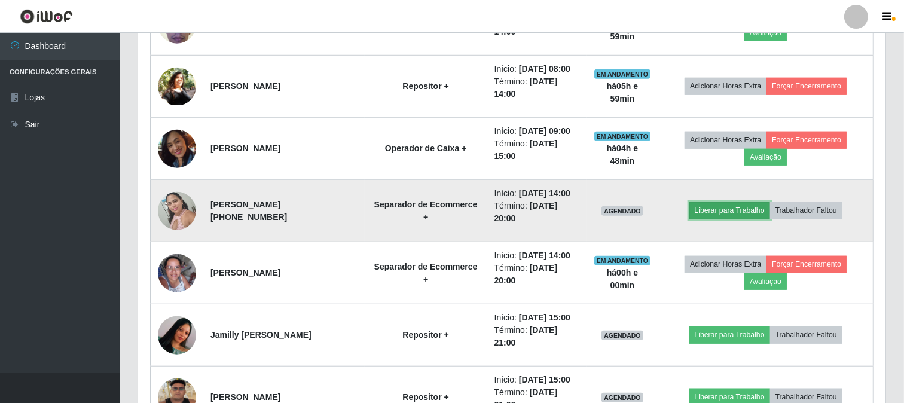
click at [754, 211] on button "Liberar para Trabalho" at bounding box center [730, 210] width 81 height 17
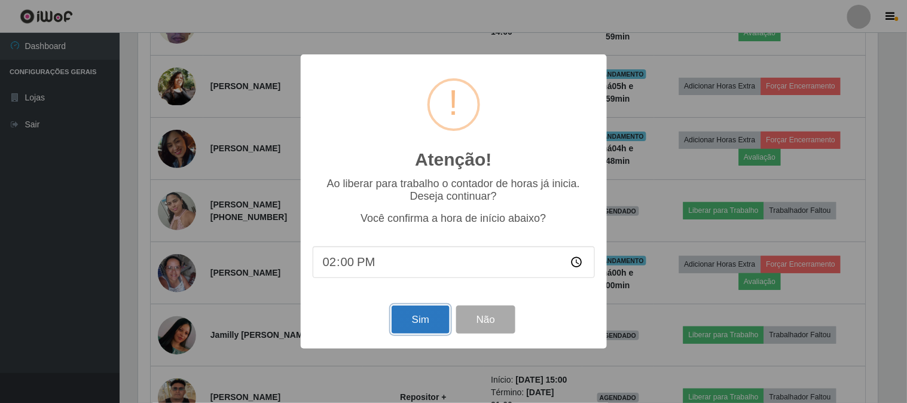
click at [412, 327] on button "Sim" at bounding box center [421, 320] width 58 height 28
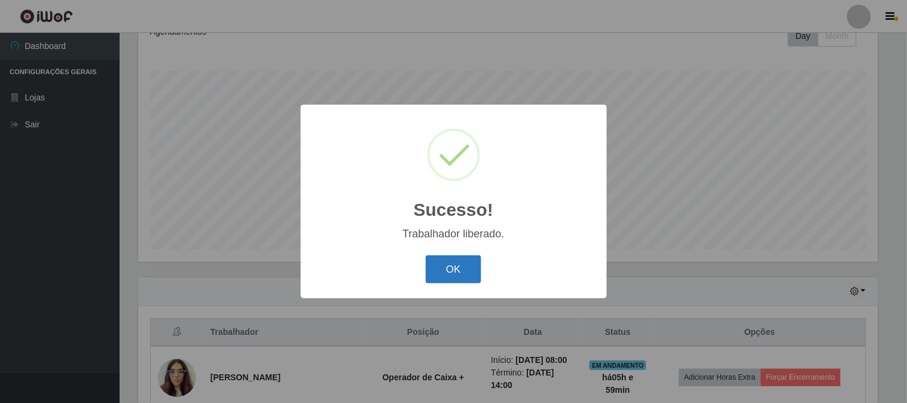
click at [451, 271] on button "OK" at bounding box center [454, 269] width 56 height 28
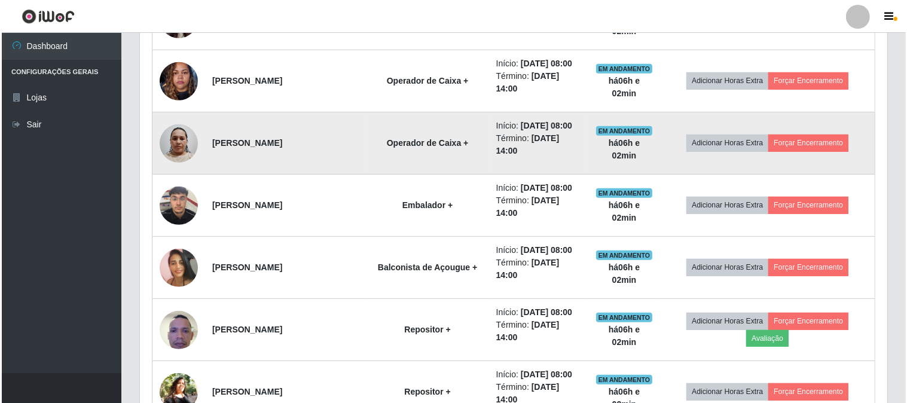
scroll to position [577, 0]
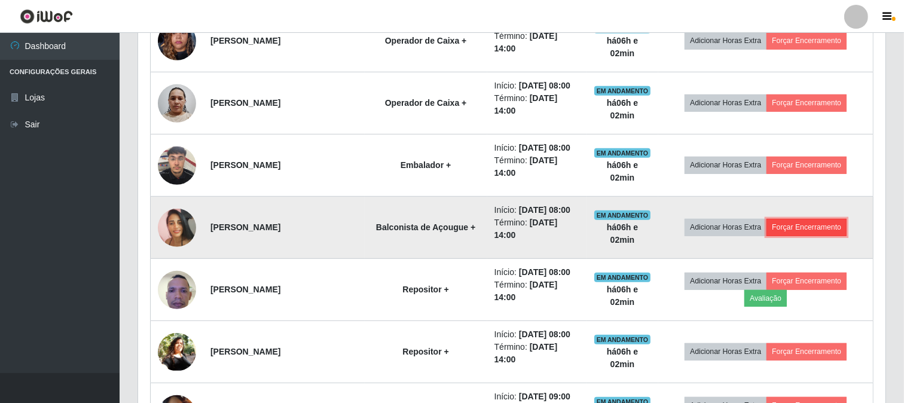
click at [817, 222] on button "Forçar Encerramento" at bounding box center [807, 227] width 80 height 17
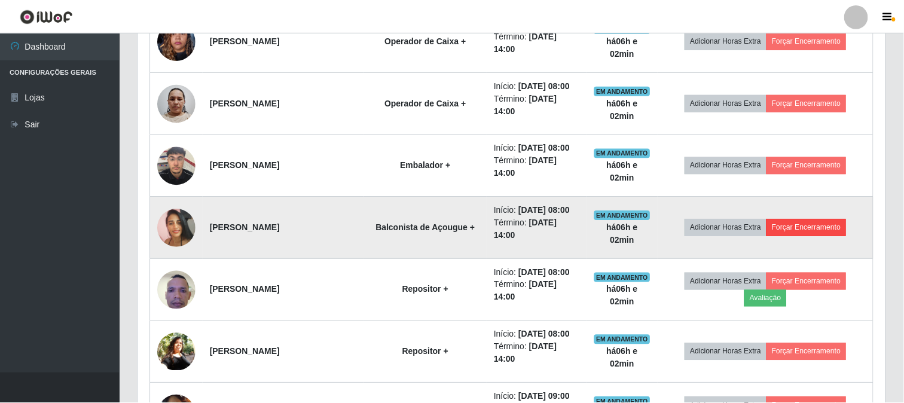
scroll to position [248, 740]
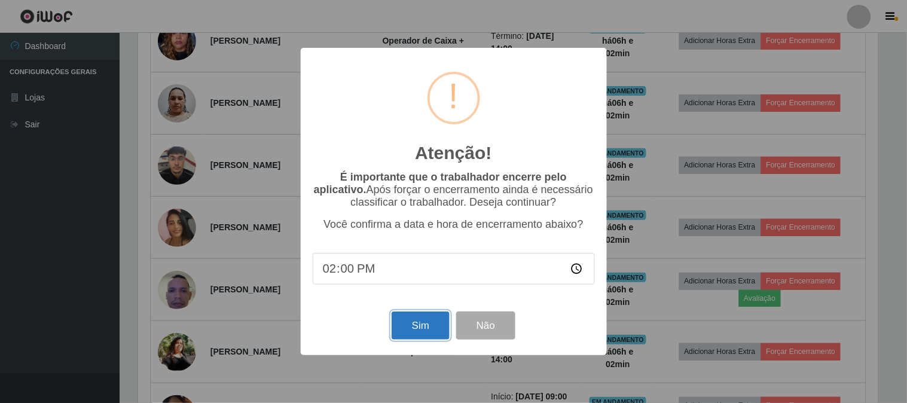
click at [420, 333] on button "Sim" at bounding box center [421, 326] width 58 height 28
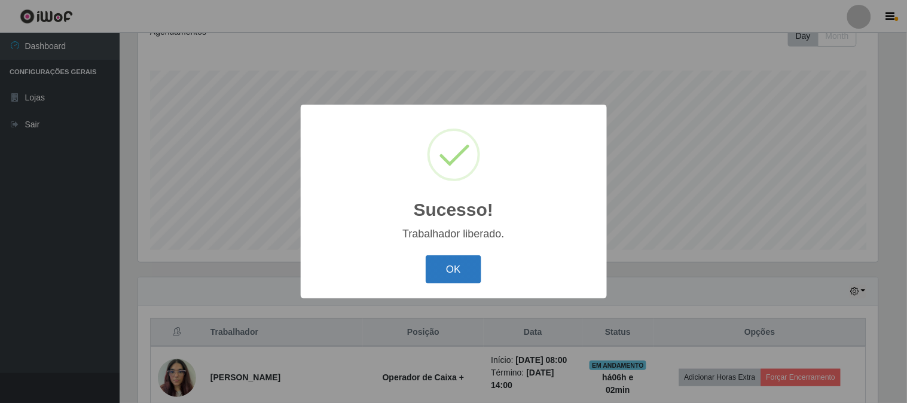
click at [452, 266] on button "OK" at bounding box center [454, 269] width 56 height 28
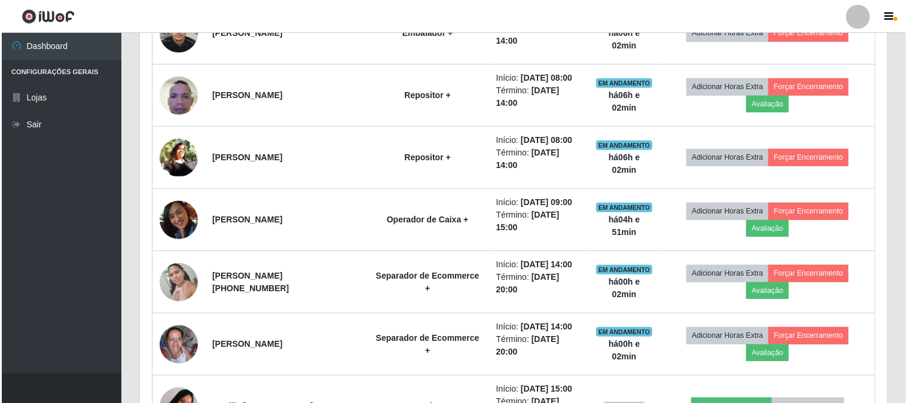
scroll to position [709, 0]
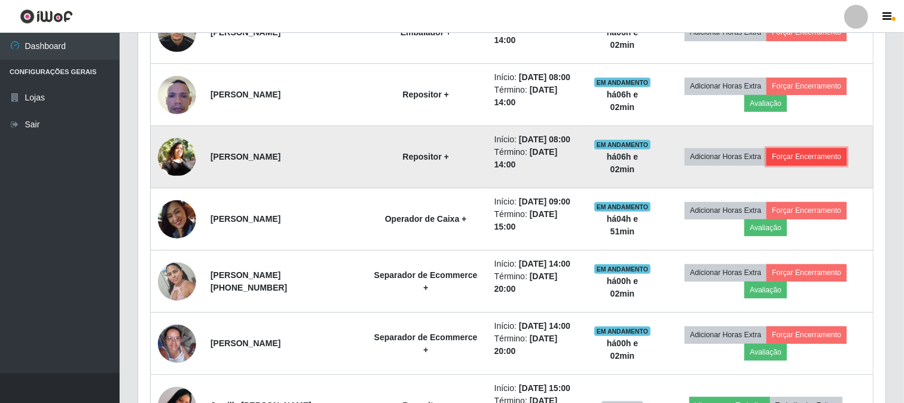
click at [809, 157] on button "Forçar Encerramento" at bounding box center [807, 156] width 80 height 17
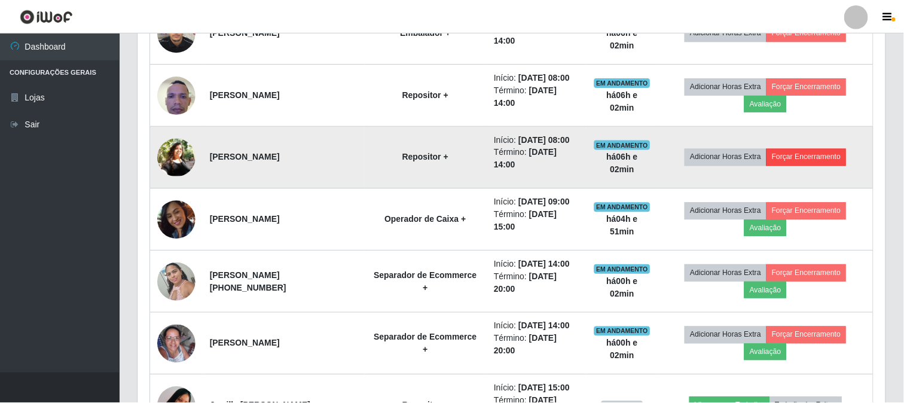
scroll to position [248, 740]
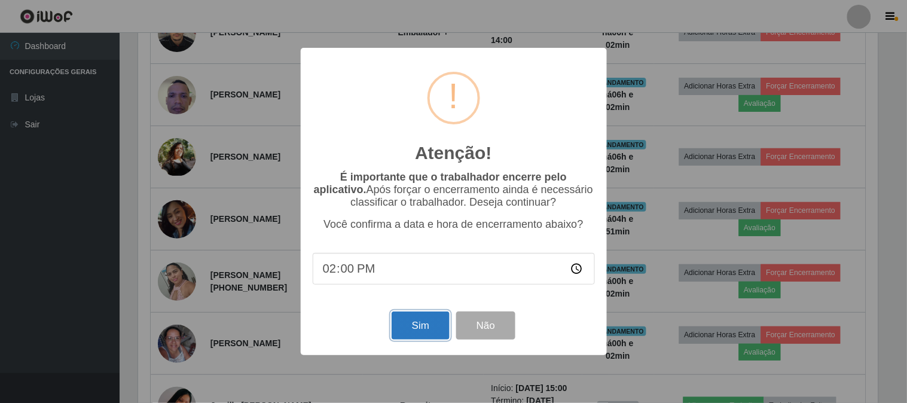
click at [428, 327] on button "Sim" at bounding box center [421, 326] width 58 height 28
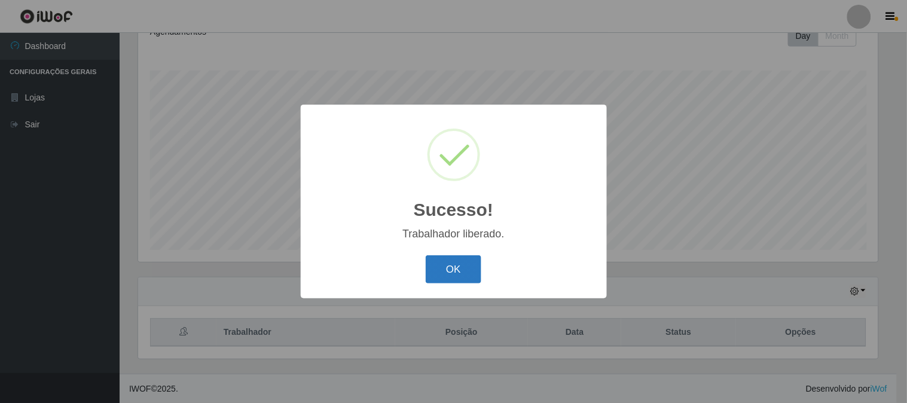
click at [451, 272] on button "OK" at bounding box center [454, 269] width 56 height 28
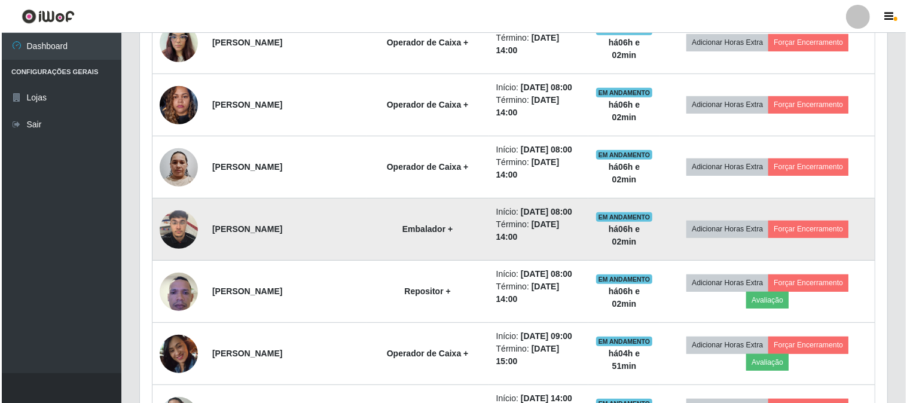
scroll to position [577, 0]
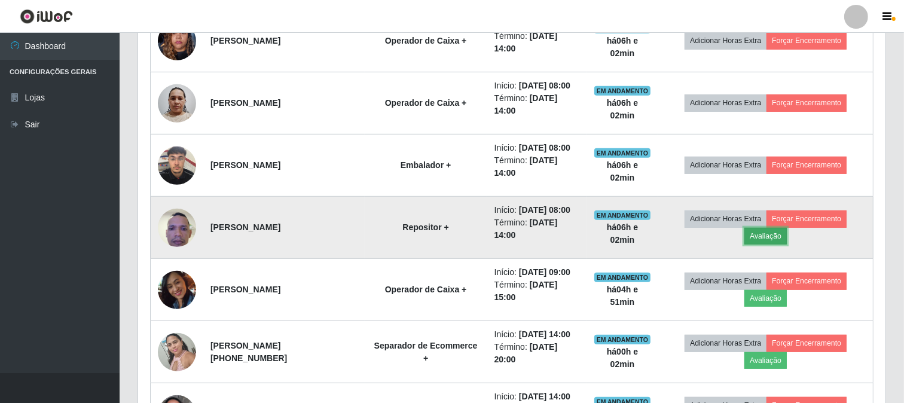
click at [778, 237] on button "Avaliação" at bounding box center [766, 236] width 42 height 17
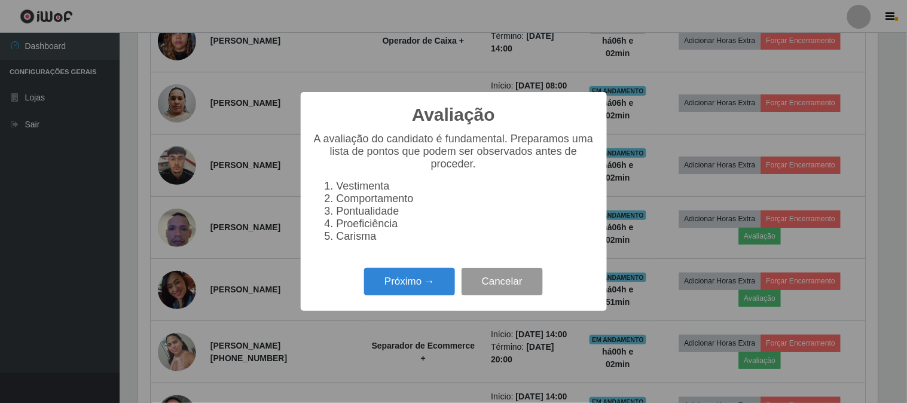
scroll to position [248, 740]
click at [419, 291] on button "Próximo →" at bounding box center [409, 282] width 91 height 28
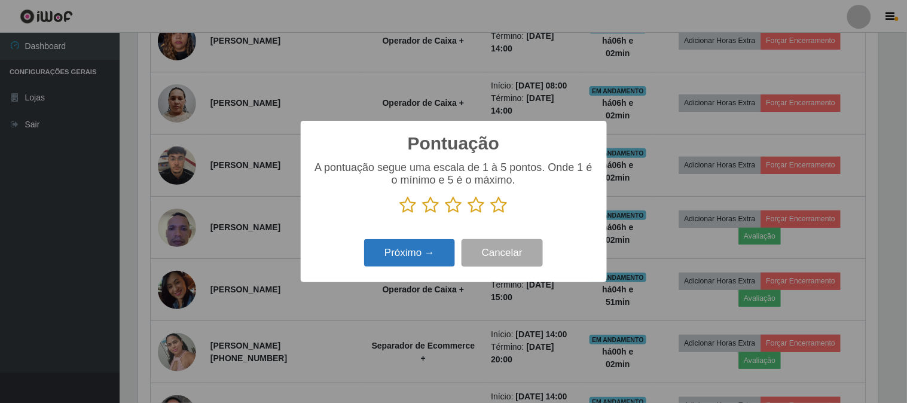
scroll to position [597888, 597395]
click at [501, 202] on icon at bounding box center [499, 205] width 17 height 18
click at [491, 214] on input "radio" at bounding box center [491, 214] width 0 height 0
click at [429, 259] on button "Próximo →" at bounding box center [409, 253] width 91 height 28
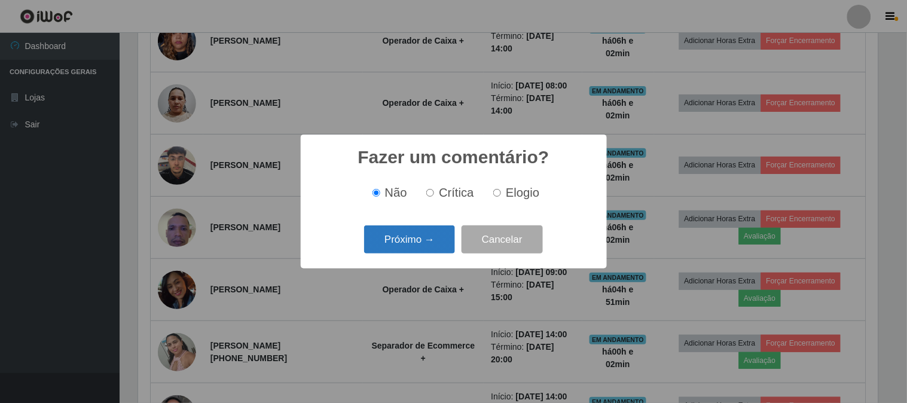
click at [419, 242] on button "Próximo →" at bounding box center [409, 239] width 91 height 28
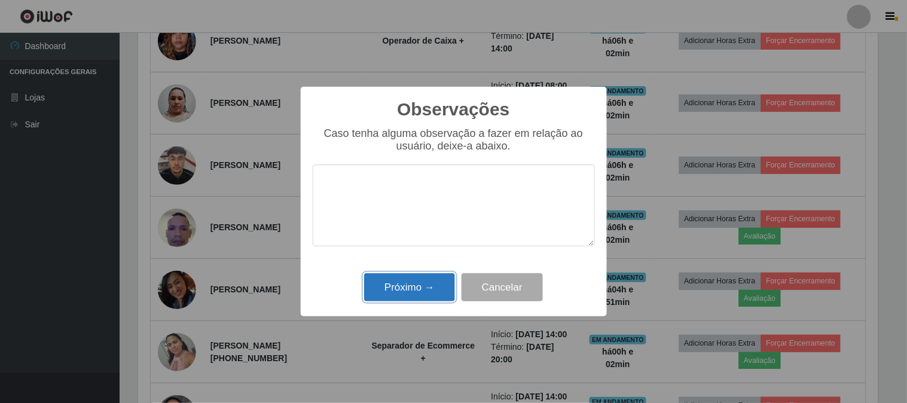
click at [419, 277] on button "Próximo →" at bounding box center [409, 287] width 91 height 28
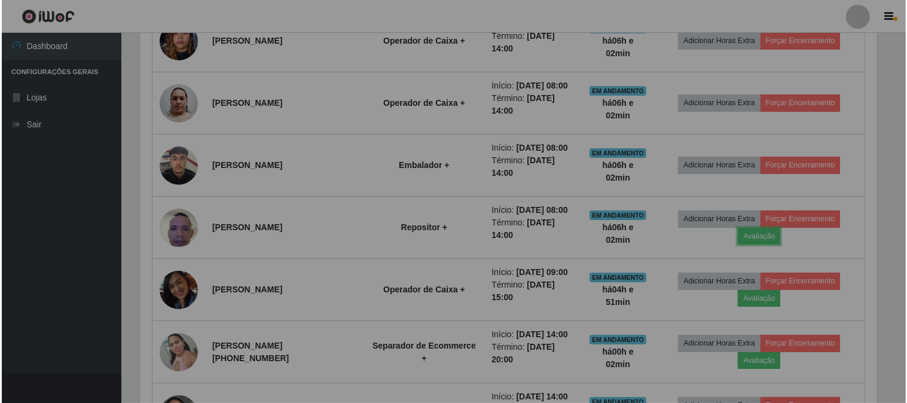
scroll to position [248, 748]
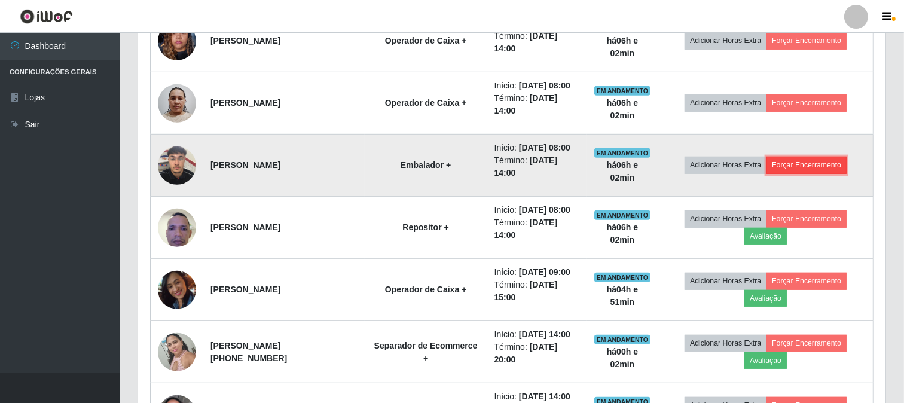
click at [818, 163] on button "Forçar Encerramento" at bounding box center [807, 165] width 80 height 17
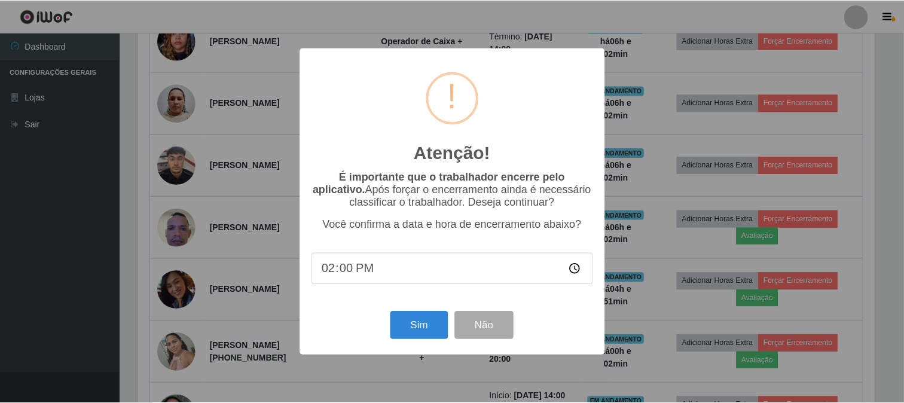
scroll to position [248, 740]
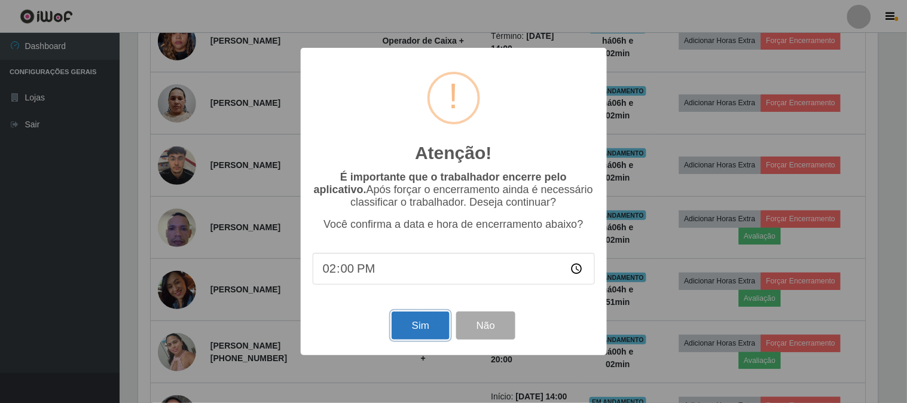
click at [407, 325] on button "Sim" at bounding box center [421, 326] width 58 height 28
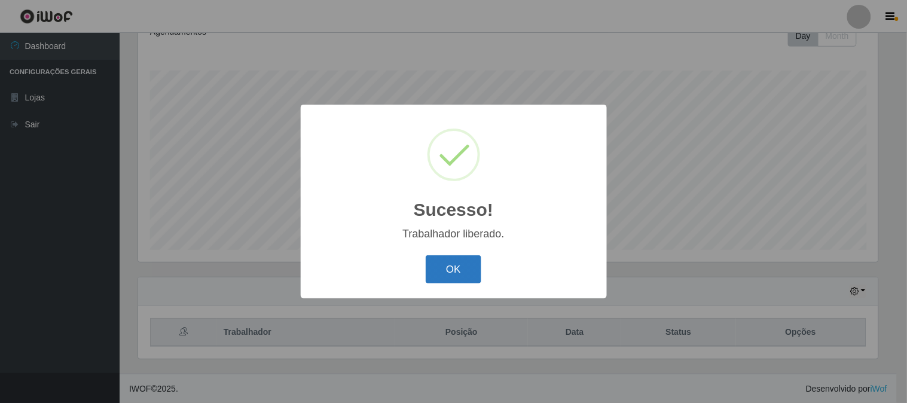
click at [459, 261] on button "OK" at bounding box center [454, 269] width 56 height 28
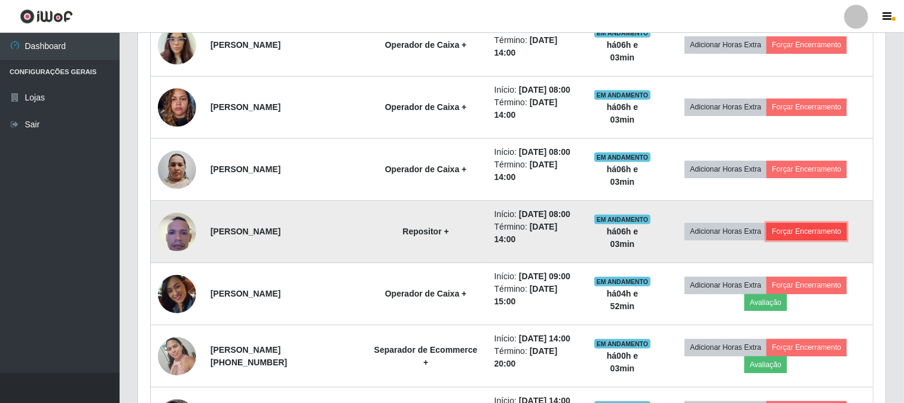
click at [818, 230] on button "Forçar Encerramento" at bounding box center [807, 231] width 80 height 17
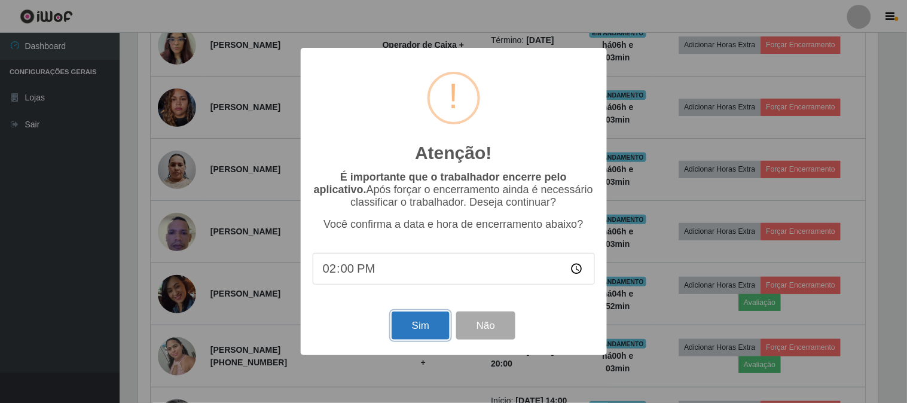
click at [416, 333] on button "Sim" at bounding box center [421, 326] width 58 height 28
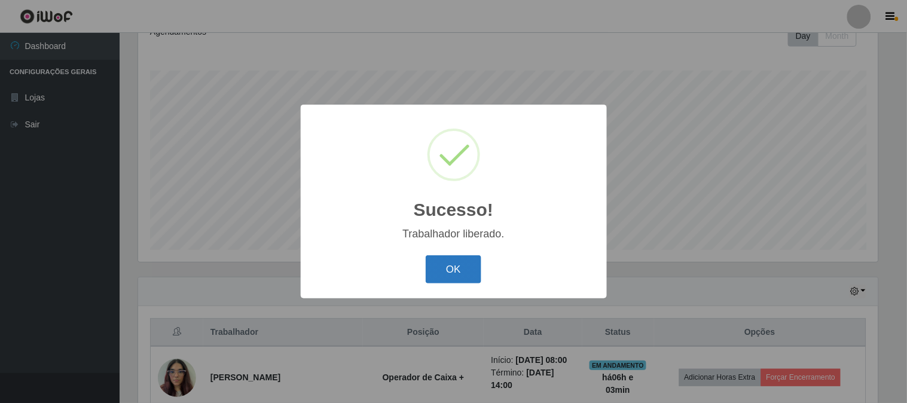
click at [452, 269] on button "OK" at bounding box center [454, 269] width 56 height 28
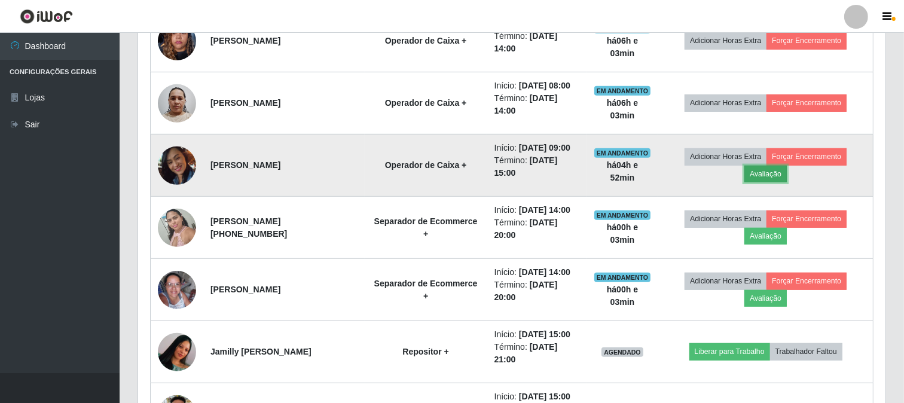
click at [779, 171] on button "Avaliação" at bounding box center [766, 174] width 42 height 17
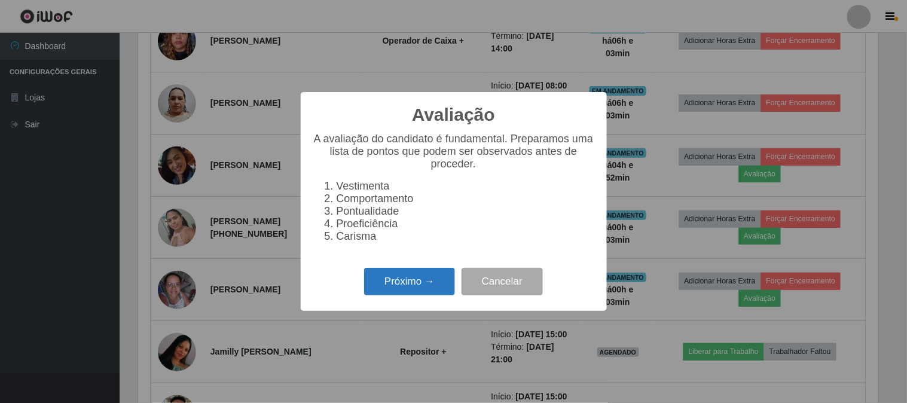
click at [417, 287] on button "Próximo →" at bounding box center [409, 282] width 91 height 28
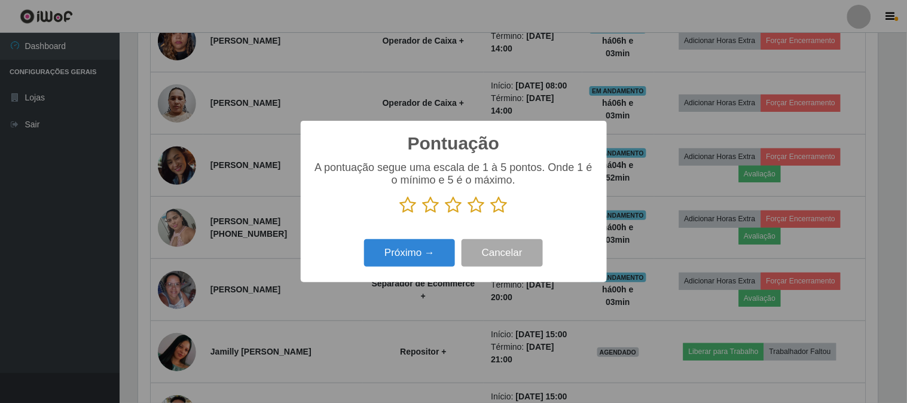
click at [498, 204] on icon at bounding box center [499, 205] width 17 height 18
click at [491, 214] on input "radio" at bounding box center [491, 214] width 0 height 0
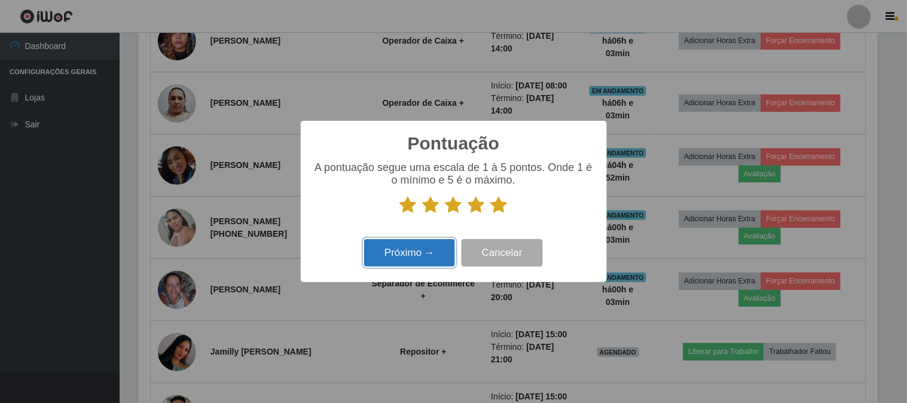
click at [407, 255] on button "Próximo →" at bounding box center [409, 253] width 91 height 28
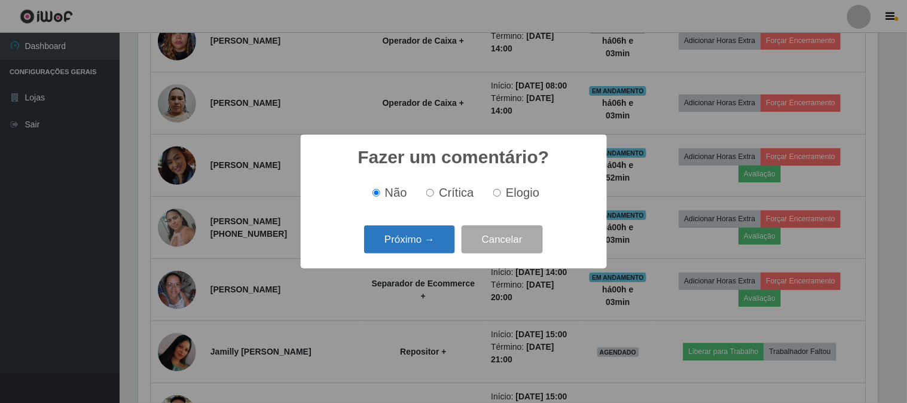
click at [423, 238] on button "Próximo →" at bounding box center [409, 239] width 91 height 28
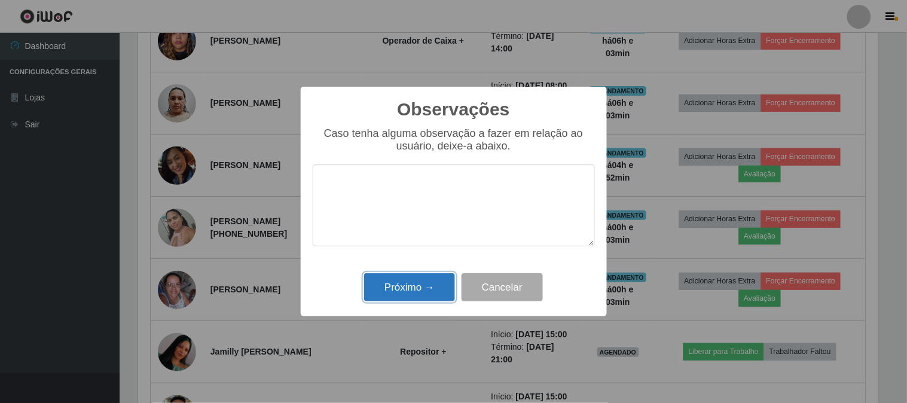
click at [414, 283] on button "Próximo →" at bounding box center [409, 287] width 91 height 28
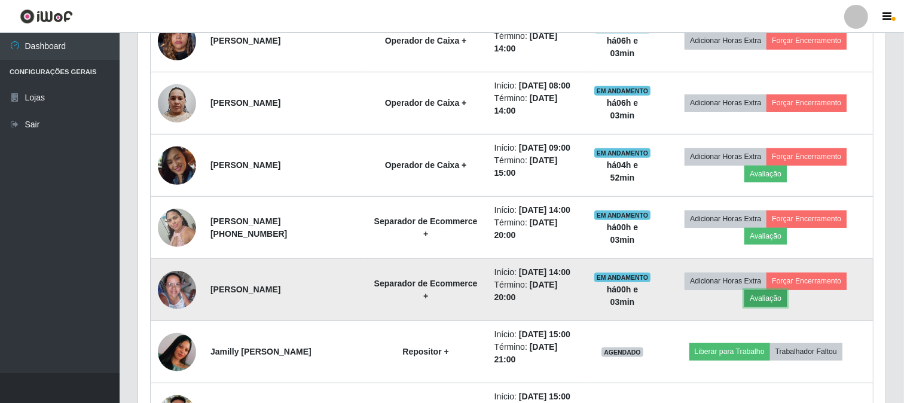
click at [772, 296] on button "Avaliação" at bounding box center [766, 298] width 42 height 17
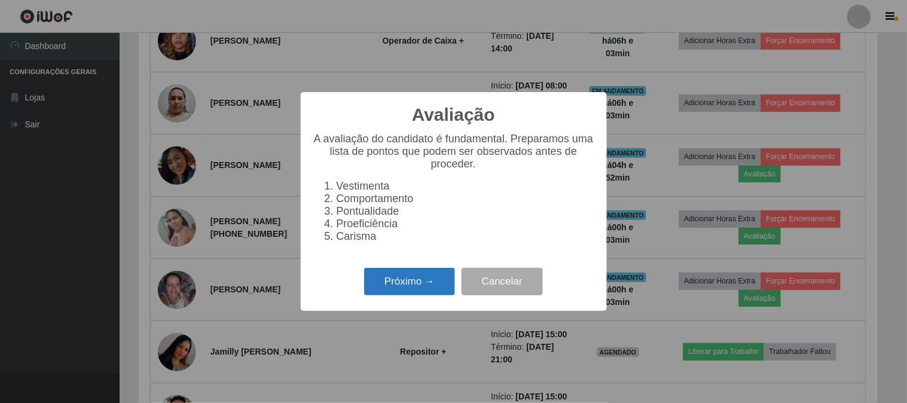
click at [425, 287] on button "Próximo →" at bounding box center [409, 282] width 91 height 28
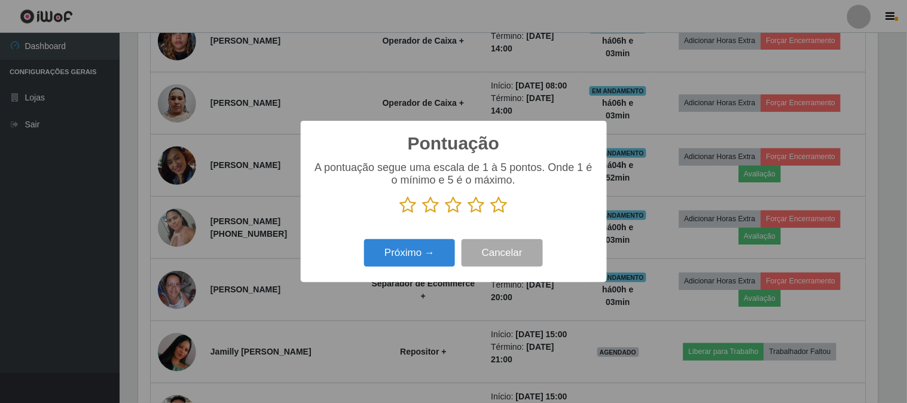
click at [499, 207] on icon at bounding box center [499, 205] width 17 height 18
click at [491, 214] on input "radio" at bounding box center [491, 214] width 0 height 0
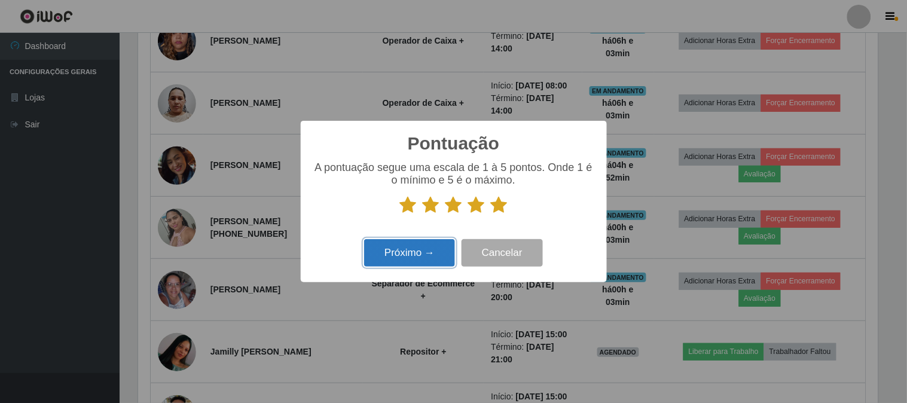
click at [414, 255] on button "Próximo →" at bounding box center [409, 253] width 91 height 28
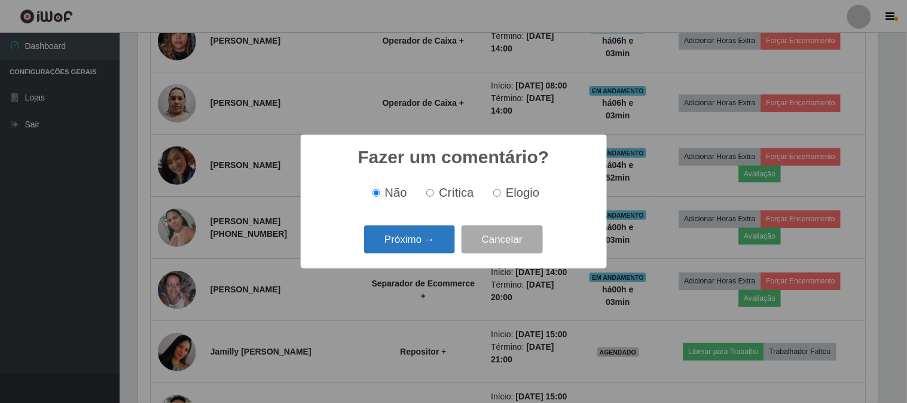
click at [428, 243] on button "Próximo →" at bounding box center [409, 239] width 91 height 28
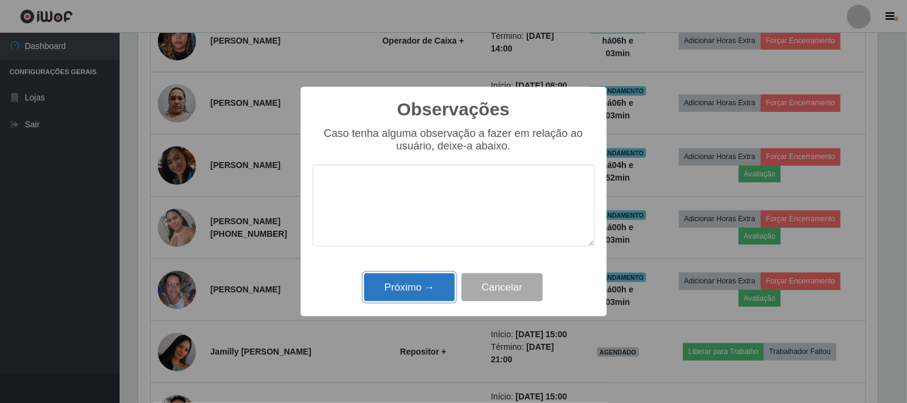
click at [417, 289] on button "Próximo →" at bounding box center [409, 287] width 91 height 28
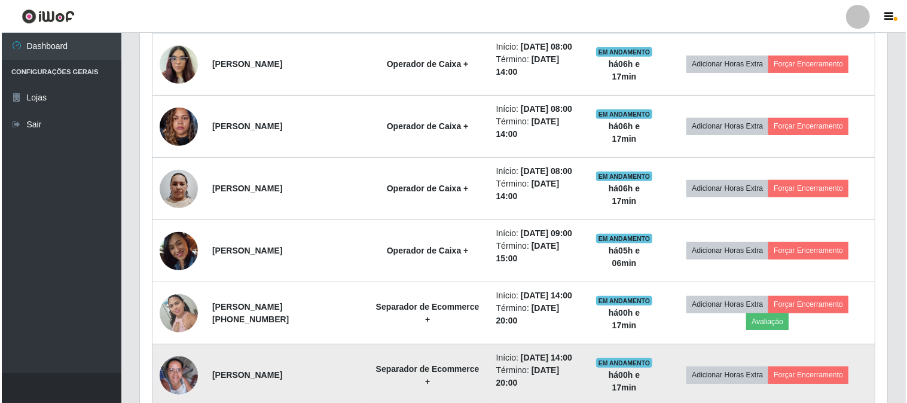
scroll to position [510, 0]
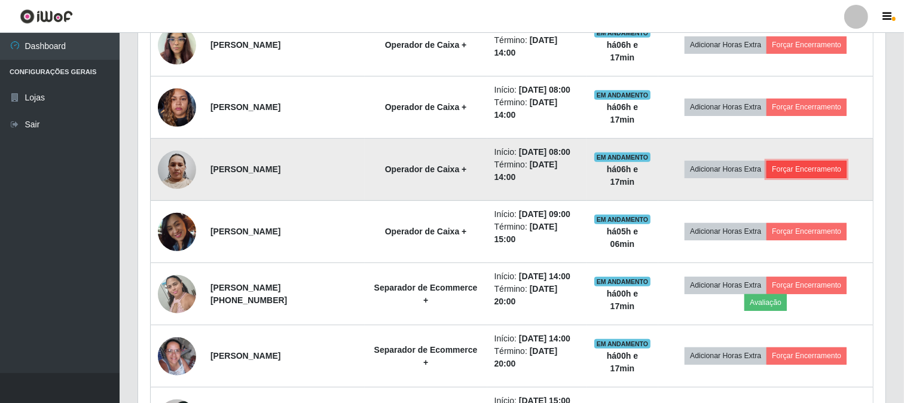
click at [815, 165] on button "Forçar Encerramento" at bounding box center [807, 169] width 80 height 17
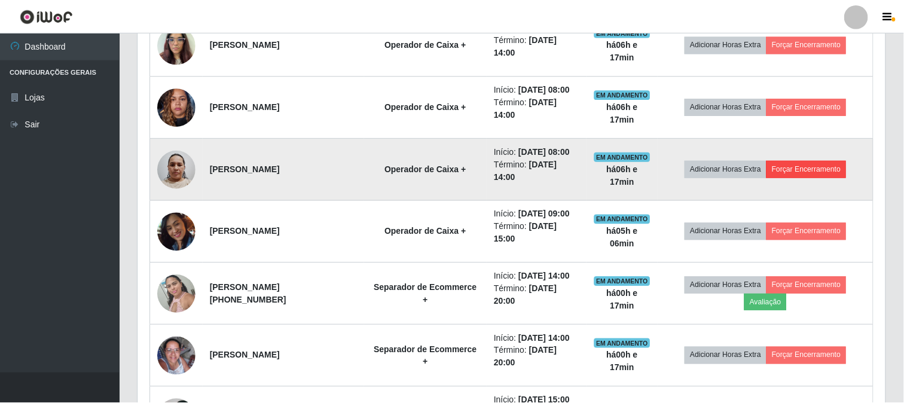
scroll to position [248, 740]
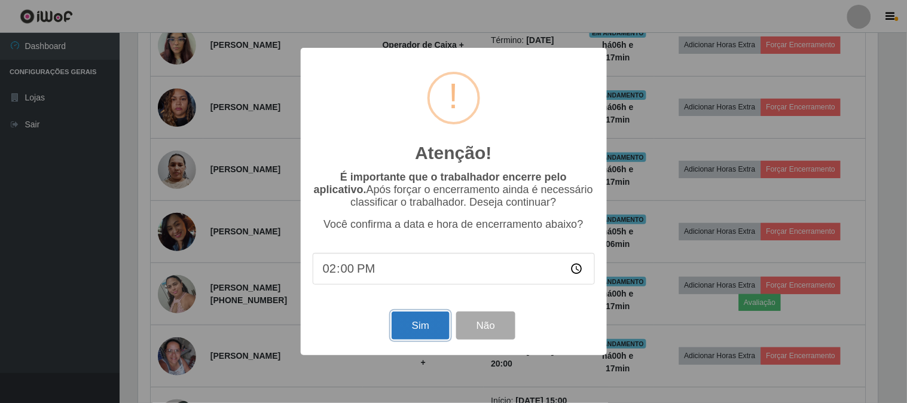
click at [420, 331] on button "Sim" at bounding box center [421, 326] width 58 height 28
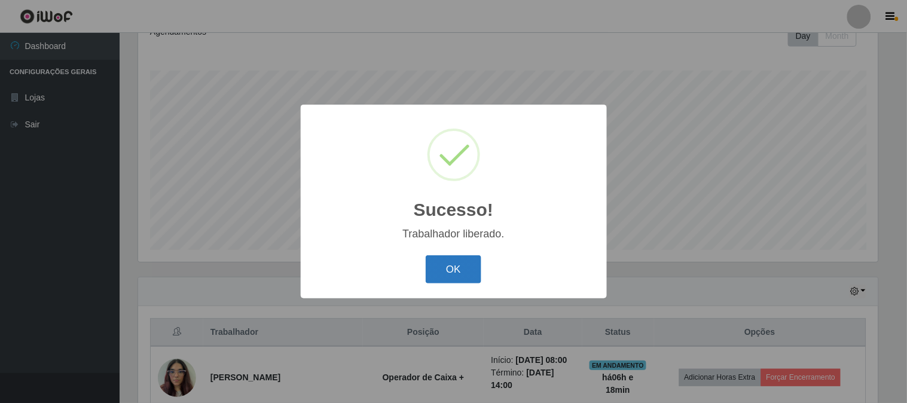
click at [455, 272] on button "OK" at bounding box center [454, 269] width 56 height 28
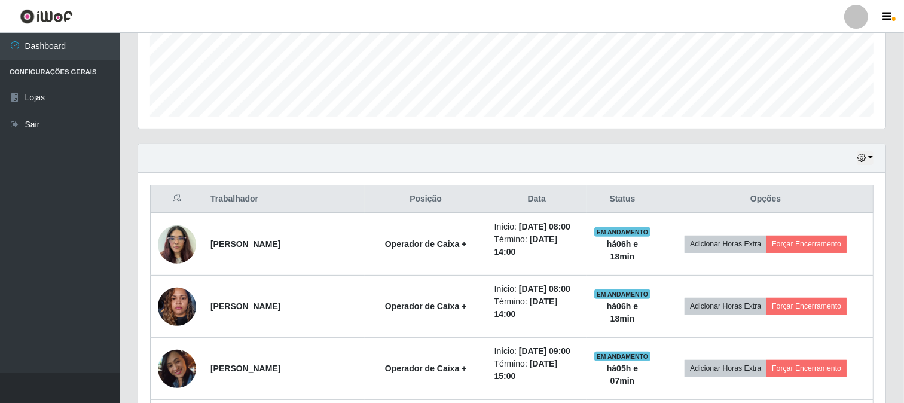
scroll to position [377, 0]
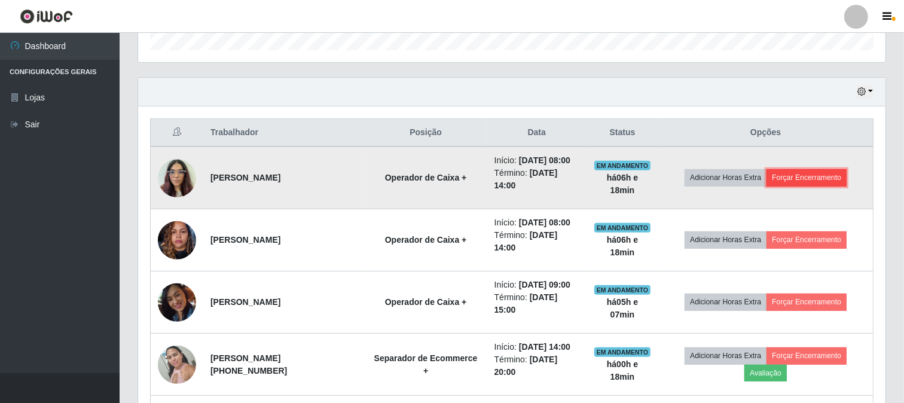
click at [810, 178] on button "Forçar Encerramento" at bounding box center [807, 177] width 80 height 17
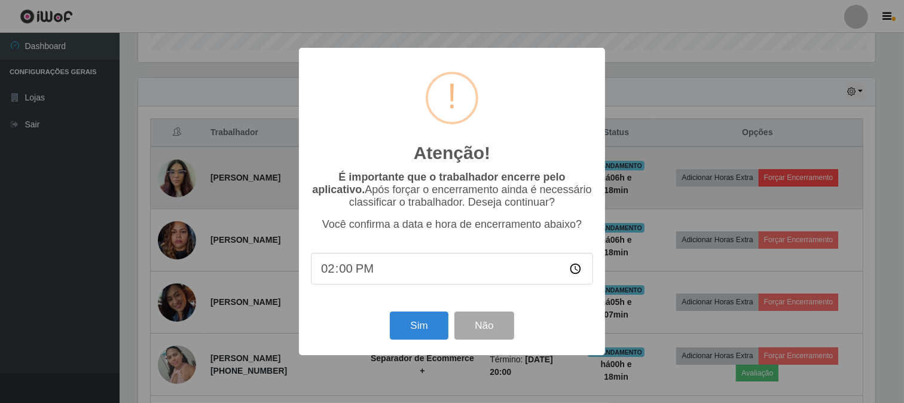
scroll to position [248, 740]
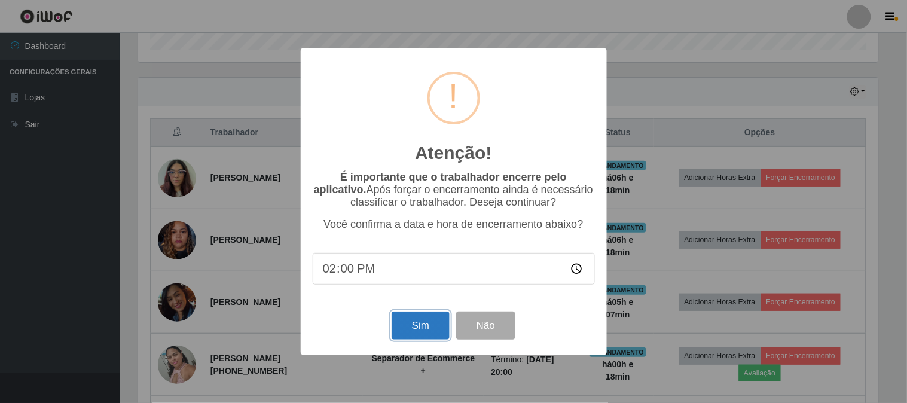
click at [415, 333] on button "Sim" at bounding box center [421, 326] width 58 height 28
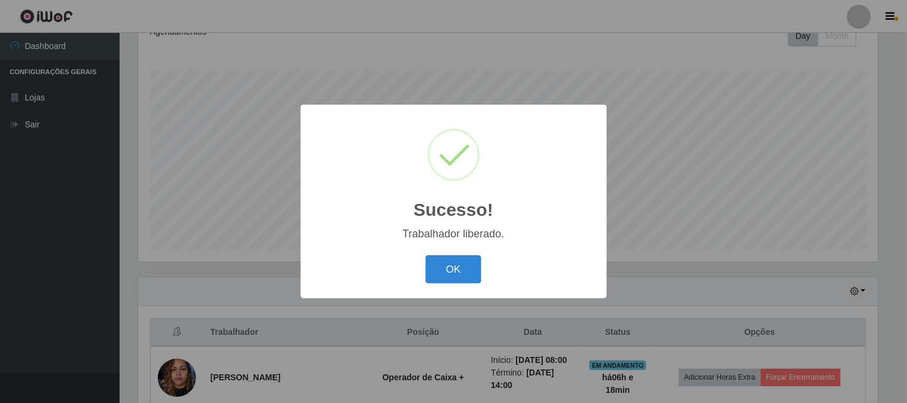
click at [450, 276] on button "OK" at bounding box center [454, 269] width 56 height 28
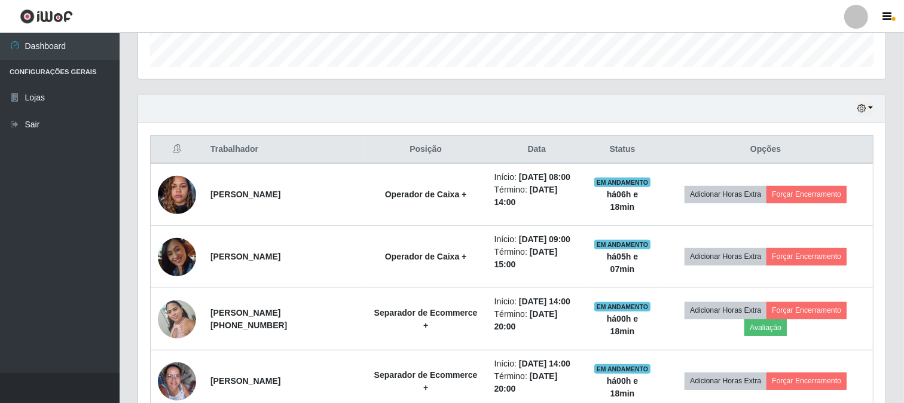
scroll to position [377, 0]
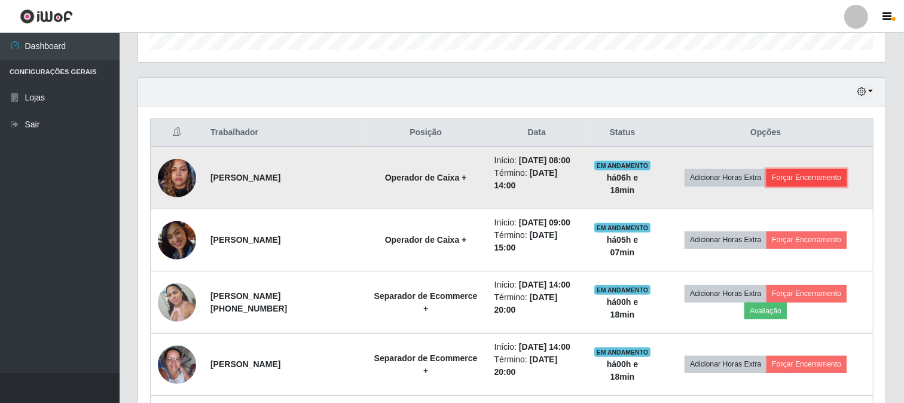
click at [813, 179] on button "Forçar Encerramento" at bounding box center [807, 177] width 80 height 17
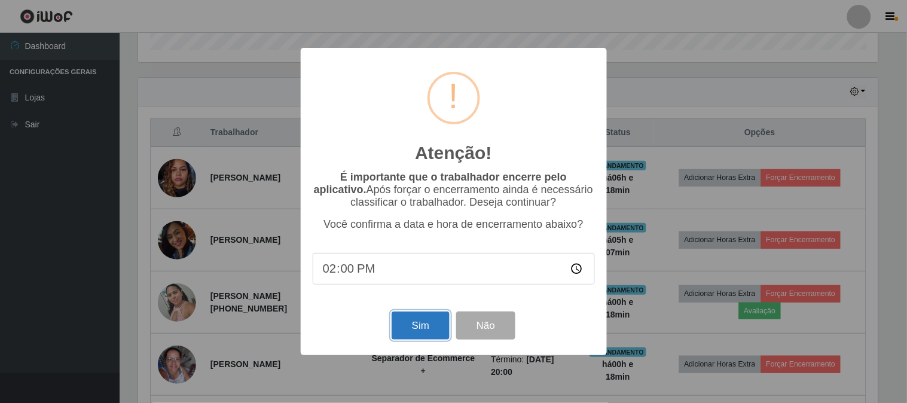
click at [415, 331] on button "Sim" at bounding box center [421, 326] width 58 height 28
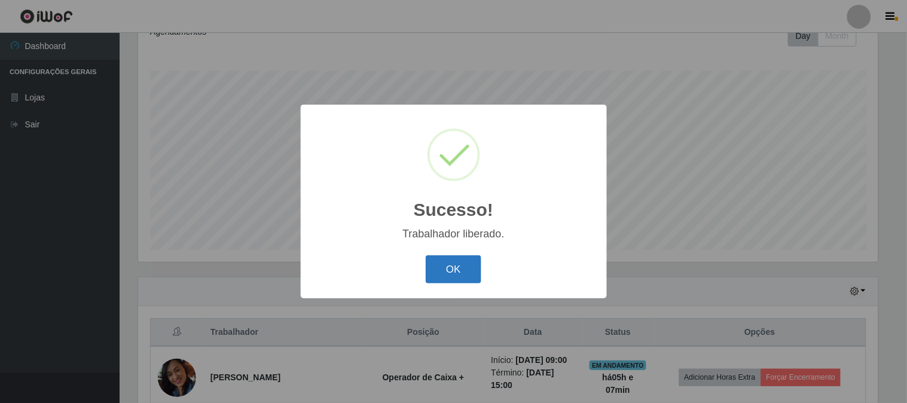
click at [459, 274] on button "OK" at bounding box center [454, 269] width 56 height 28
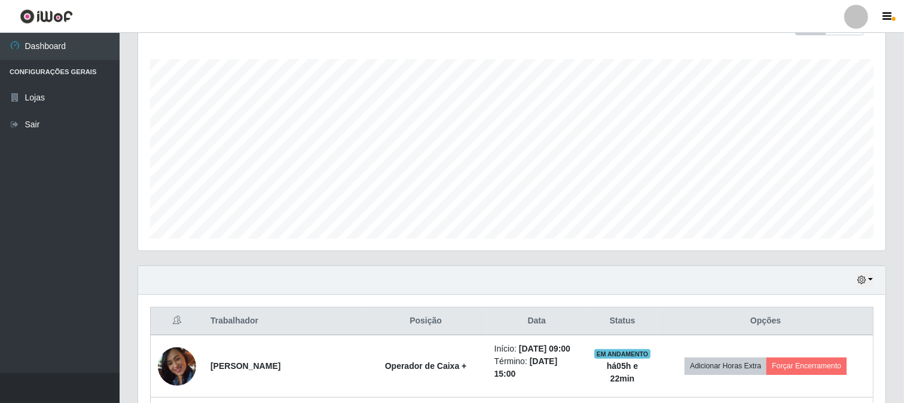
scroll to position [190, 0]
click at [866, 287] on div "Hoje 1 dia 3 dias 1 Semana Não encerrados" at bounding box center [512, 280] width 748 height 29
click at [866, 279] on icon "button" at bounding box center [862, 279] width 8 height 8
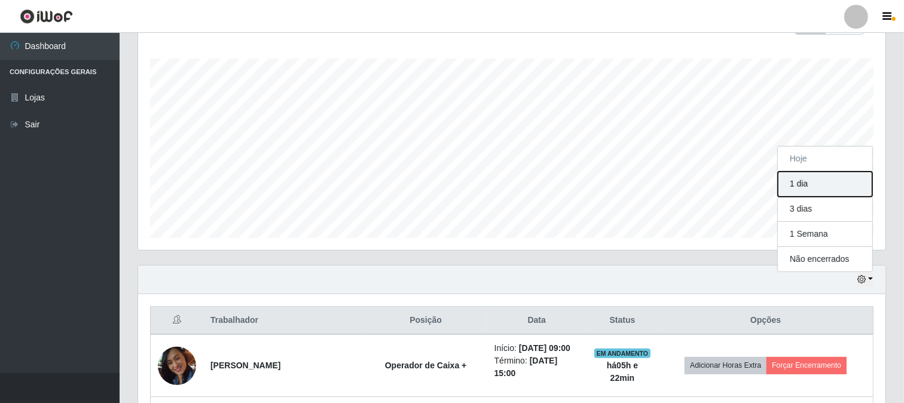
click at [821, 178] on button "1 dia" at bounding box center [825, 184] width 95 height 25
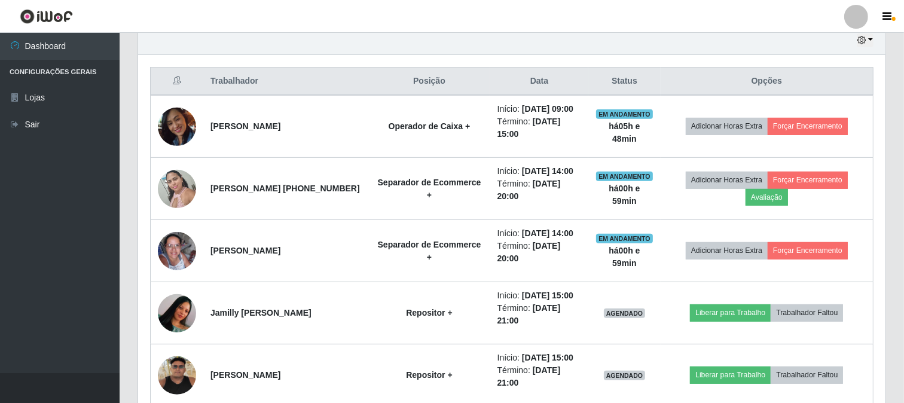
scroll to position [398, 0]
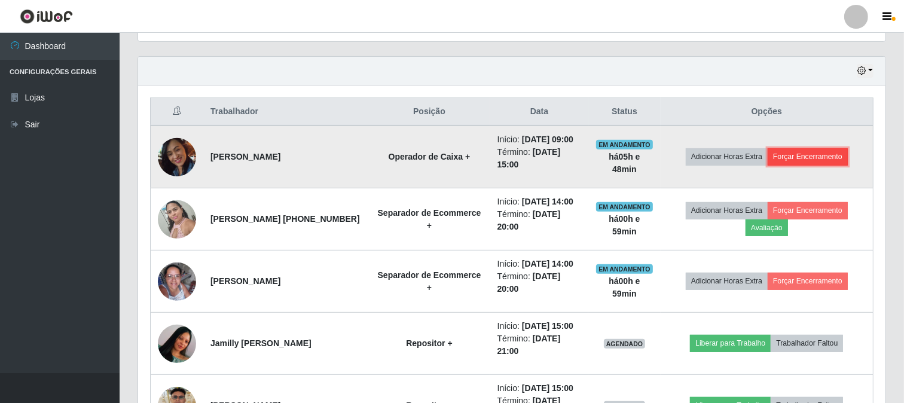
click at [830, 165] on button "Forçar Encerramento" at bounding box center [808, 156] width 80 height 17
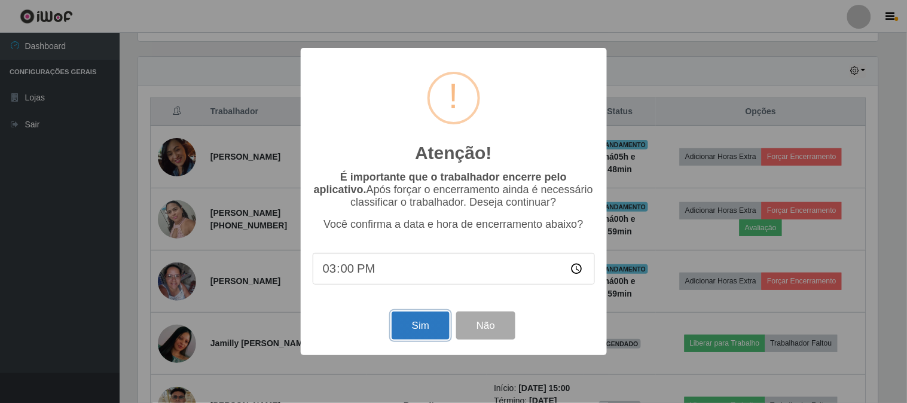
click at [415, 333] on button "Sim" at bounding box center [421, 326] width 58 height 28
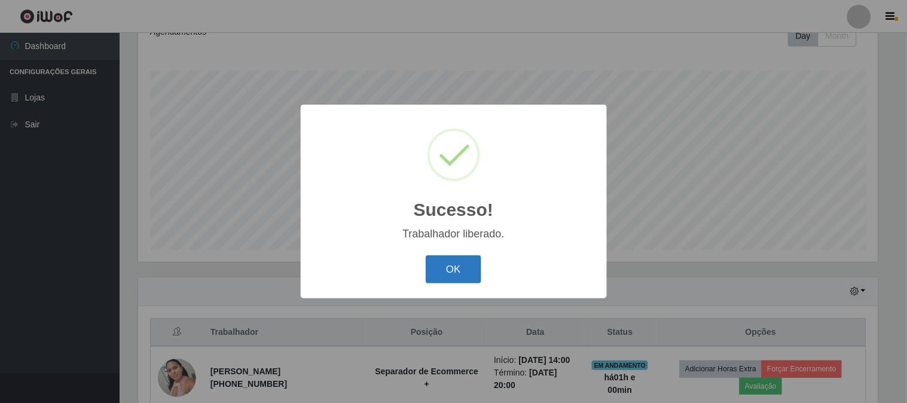
click at [457, 257] on button "OK" at bounding box center [454, 269] width 56 height 28
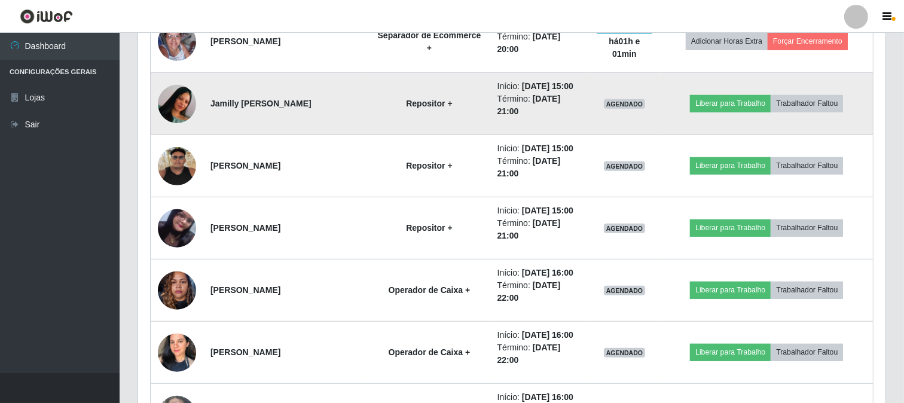
scroll to position [577, 0]
click at [761, 111] on button "Liberar para Trabalho" at bounding box center [730, 103] width 81 height 17
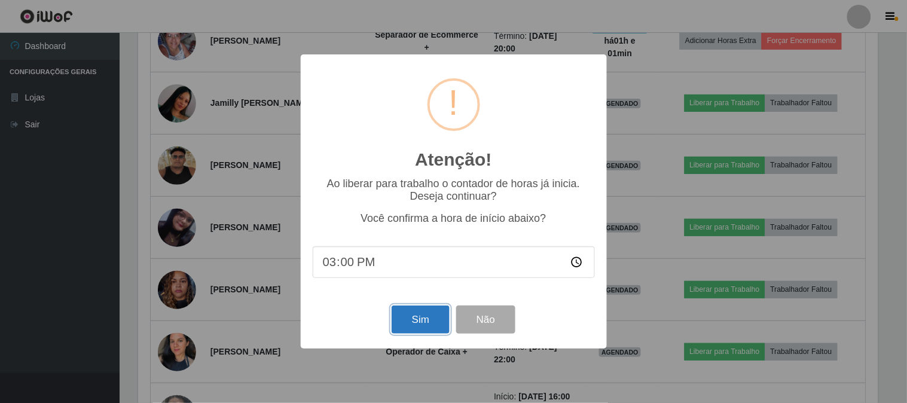
click at [415, 325] on button "Sim" at bounding box center [421, 320] width 58 height 28
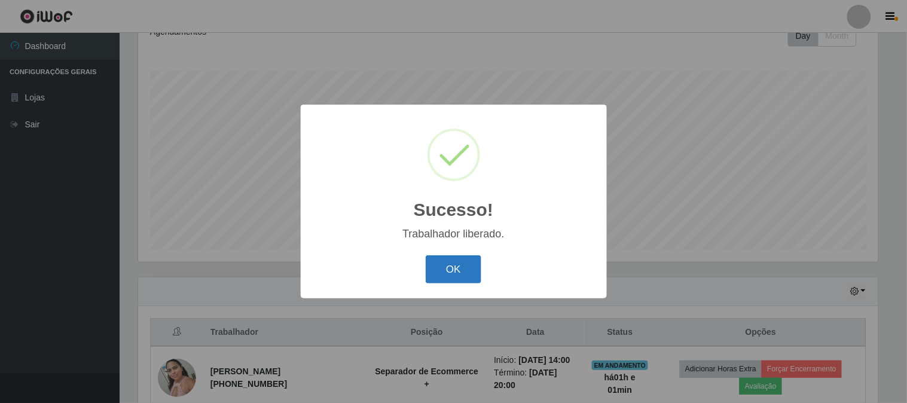
click at [435, 266] on button "OK" at bounding box center [454, 269] width 56 height 28
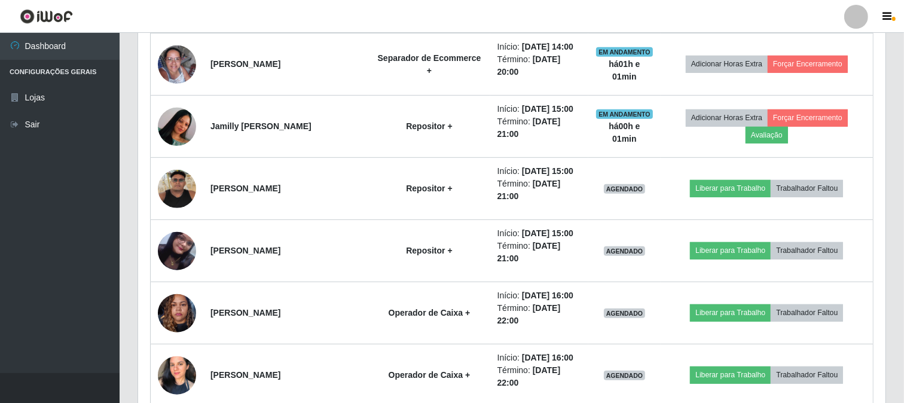
scroll to position [577, 0]
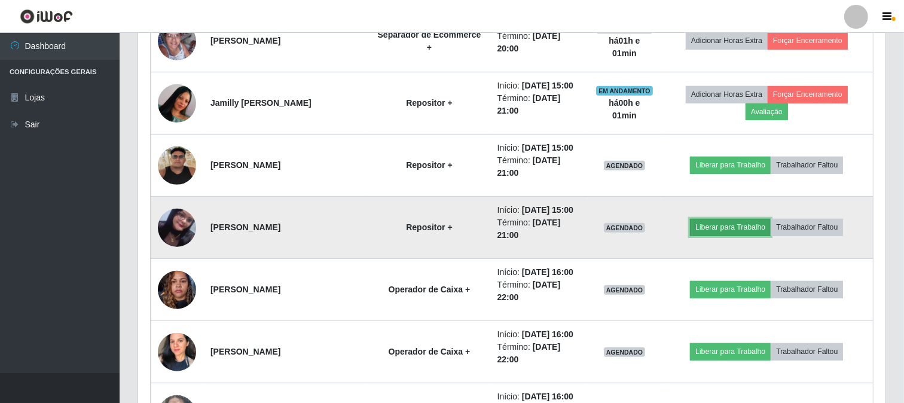
click at [758, 236] on button "Liberar para Trabalho" at bounding box center [730, 227] width 81 height 17
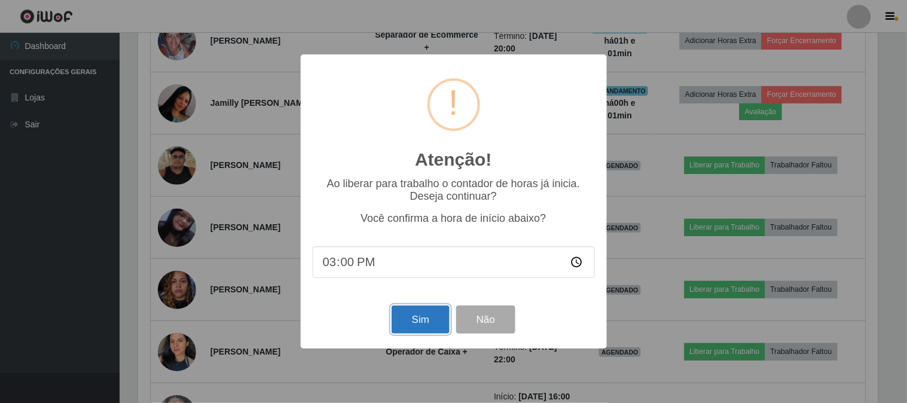
click at [426, 332] on button "Sim" at bounding box center [421, 320] width 58 height 28
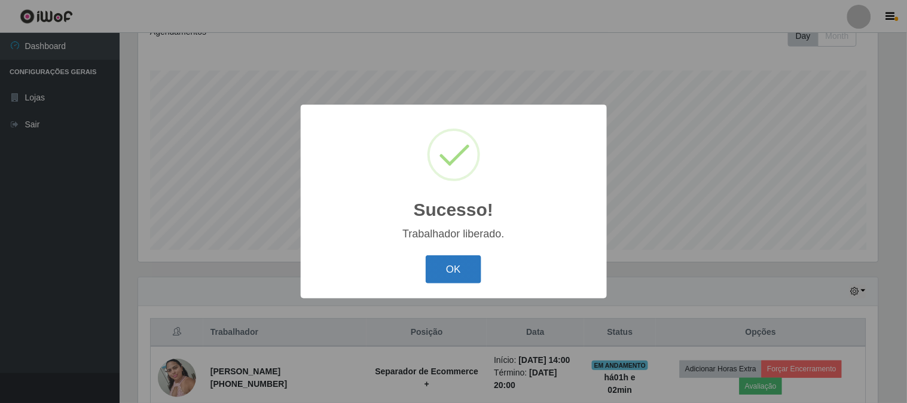
click at [461, 263] on button "OK" at bounding box center [454, 269] width 56 height 28
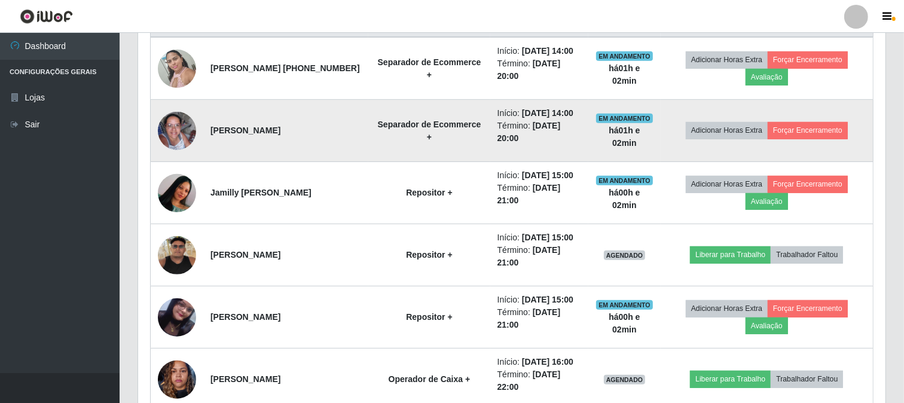
scroll to position [510, 0]
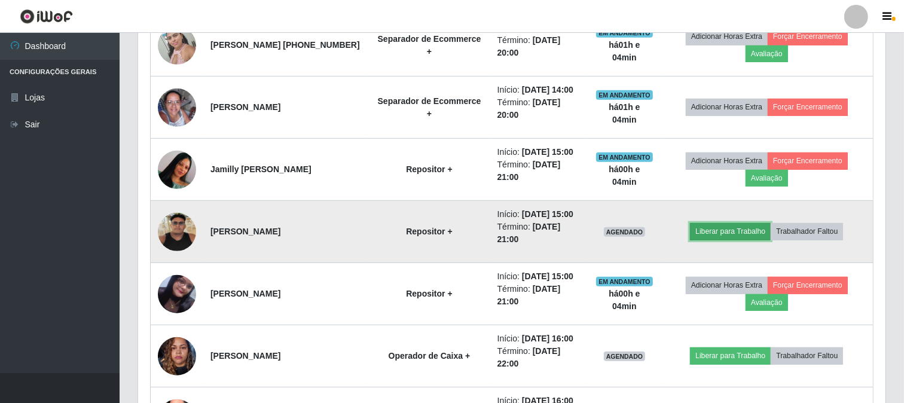
click at [716, 240] on button "Liberar para Trabalho" at bounding box center [730, 231] width 81 height 17
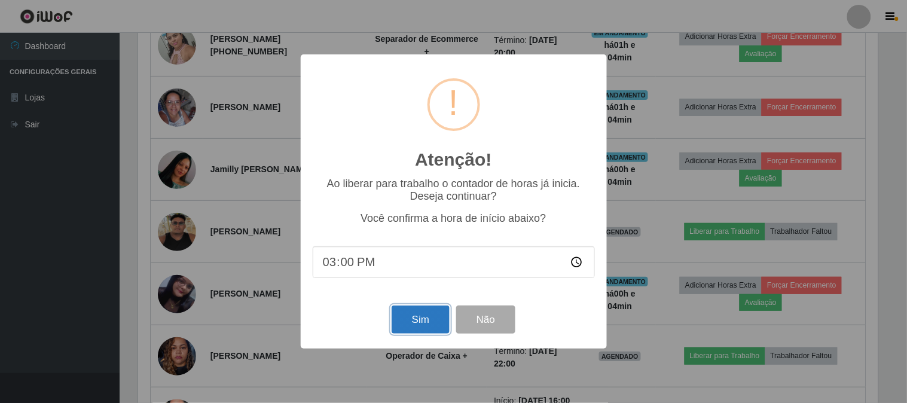
click at [417, 315] on button "Sim" at bounding box center [421, 320] width 58 height 28
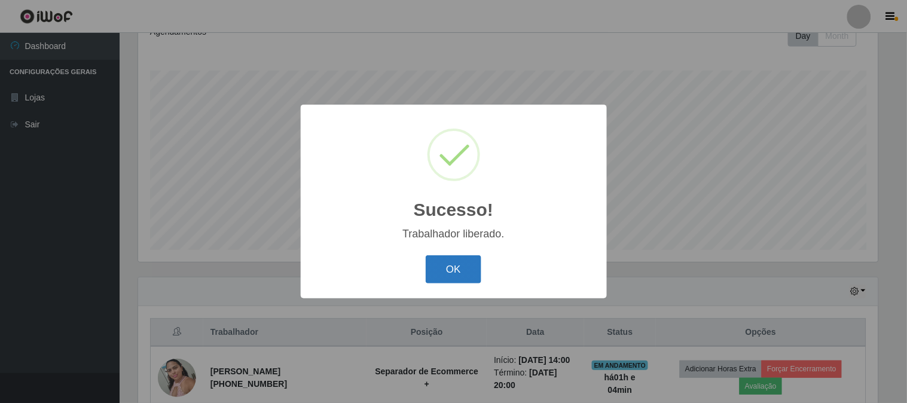
click at [480, 270] on div "OK Cancel" at bounding box center [454, 269] width 282 height 34
click at [477, 272] on button "OK" at bounding box center [454, 269] width 56 height 28
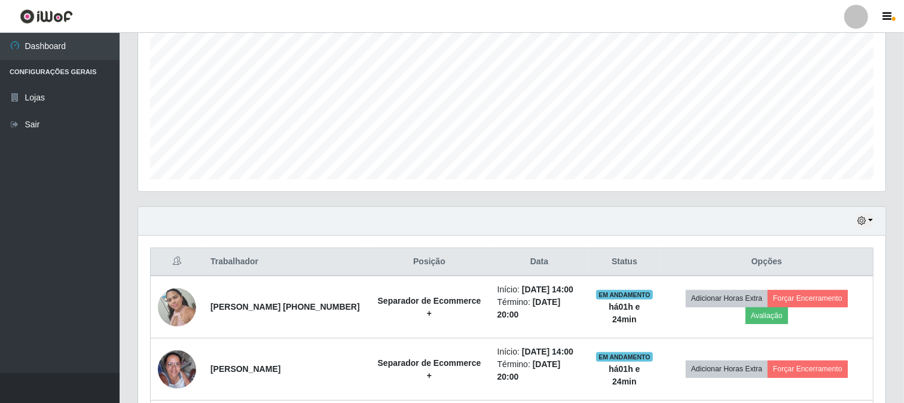
scroll to position [244, 0]
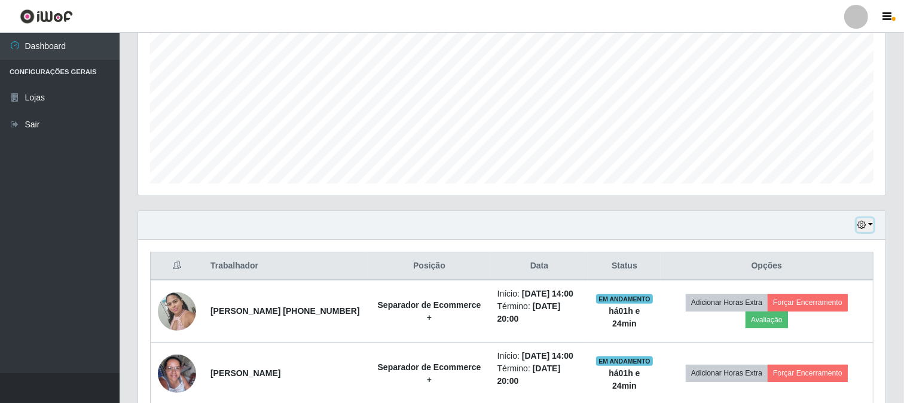
click at [870, 224] on button "button" at bounding box center [865, 225] width 17 height 14
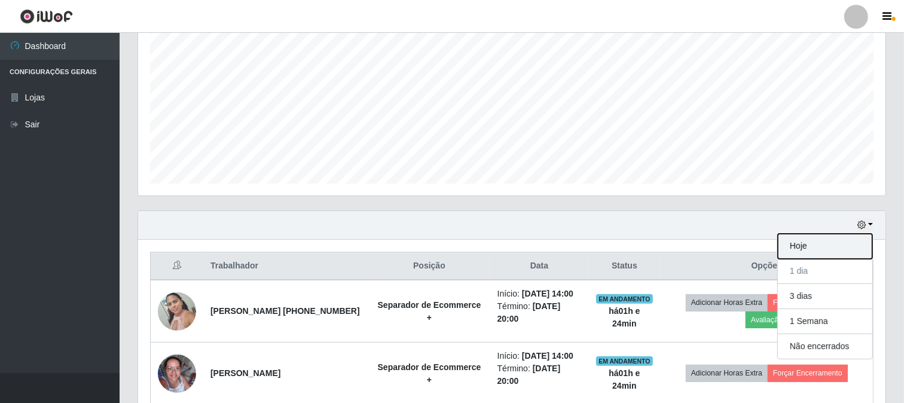
click at [800, 244] on button "Hoje" at bounding box center [825, 246] width 95 height 25
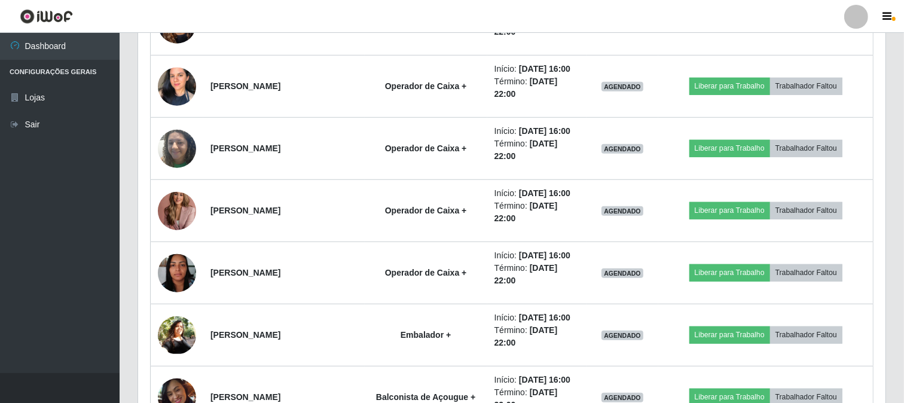
scroll to position [909, 0]
